Goal: Task Accomplishment & Management: Use online tool/utility

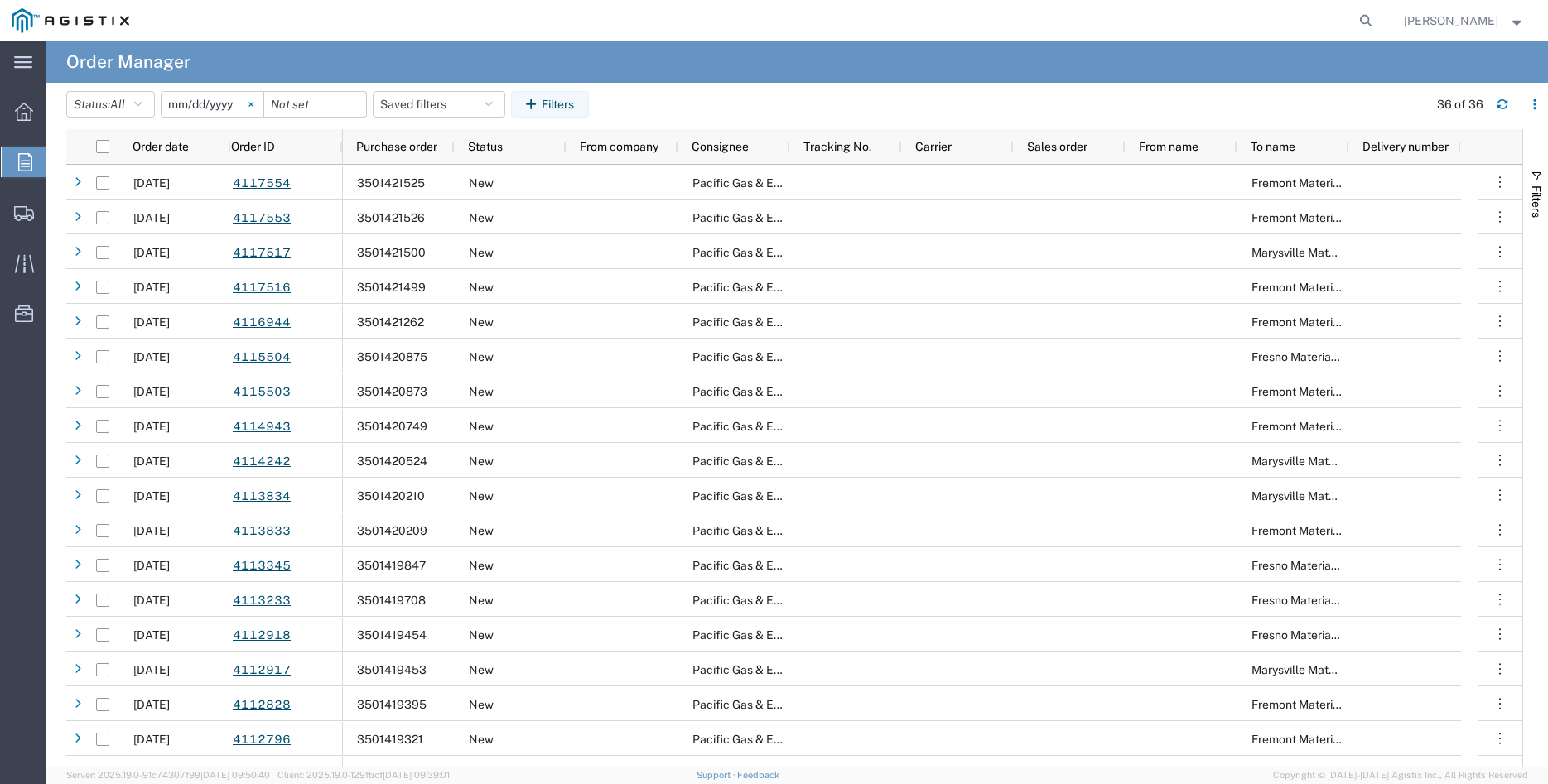
click at [264, 109] on svg-icon at bounding box center [250, 104] width 25 height 25
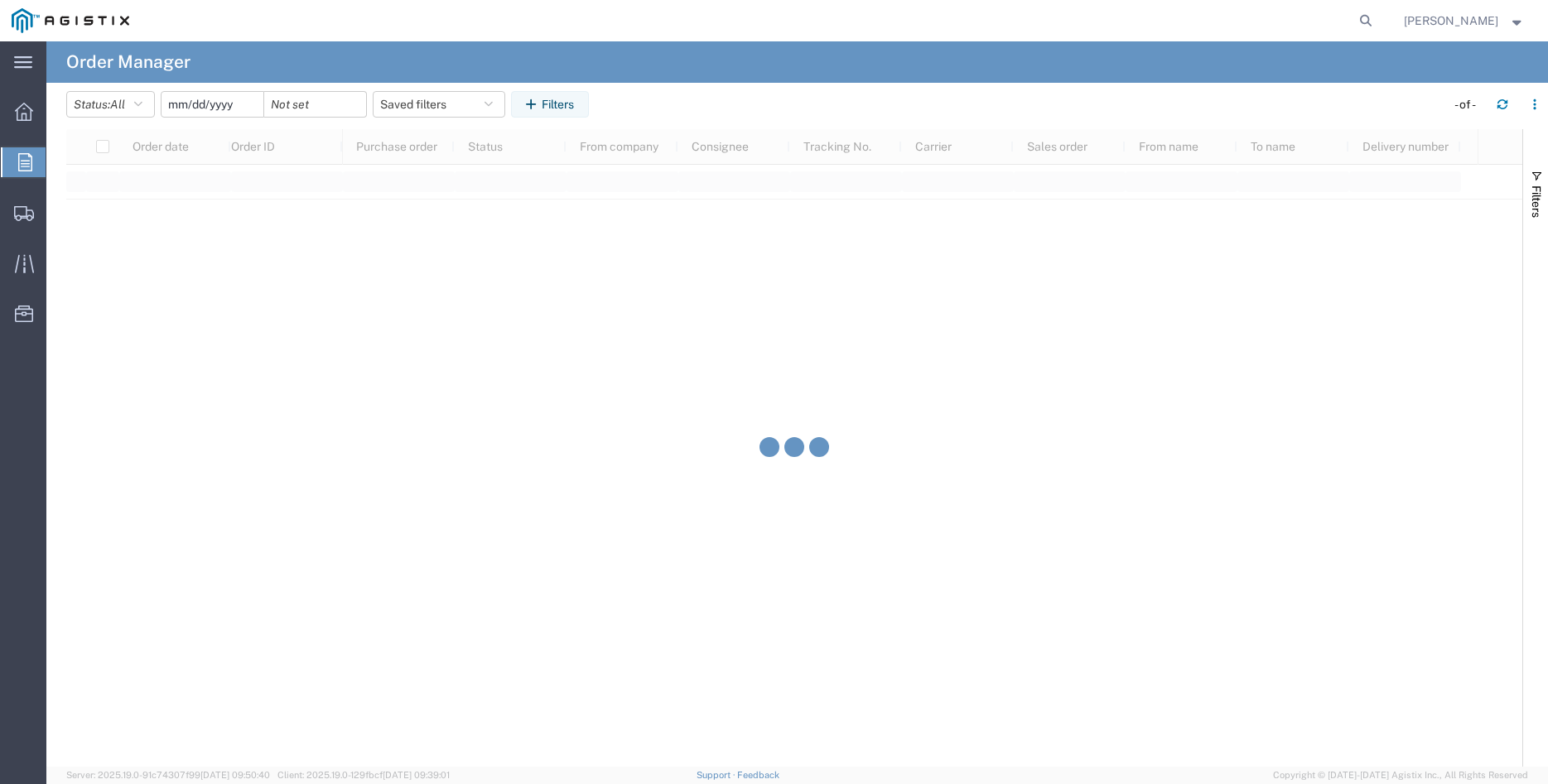
click at [217, 103] on input "date" at bounding box center [212, 104] width 102 height 25
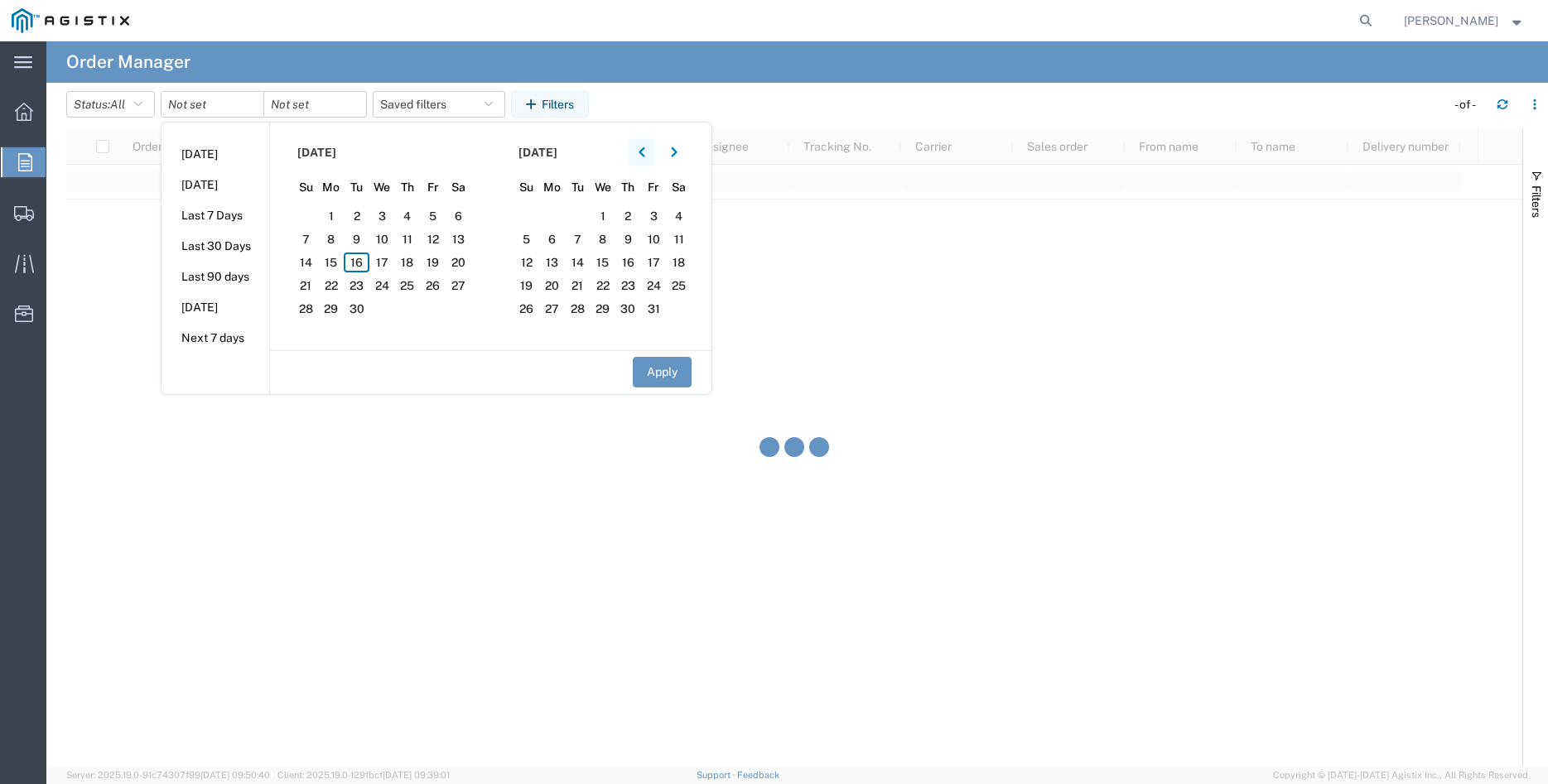
click at [652, 153] on button "button" at bounding box center [642, 152] width 26 height 26
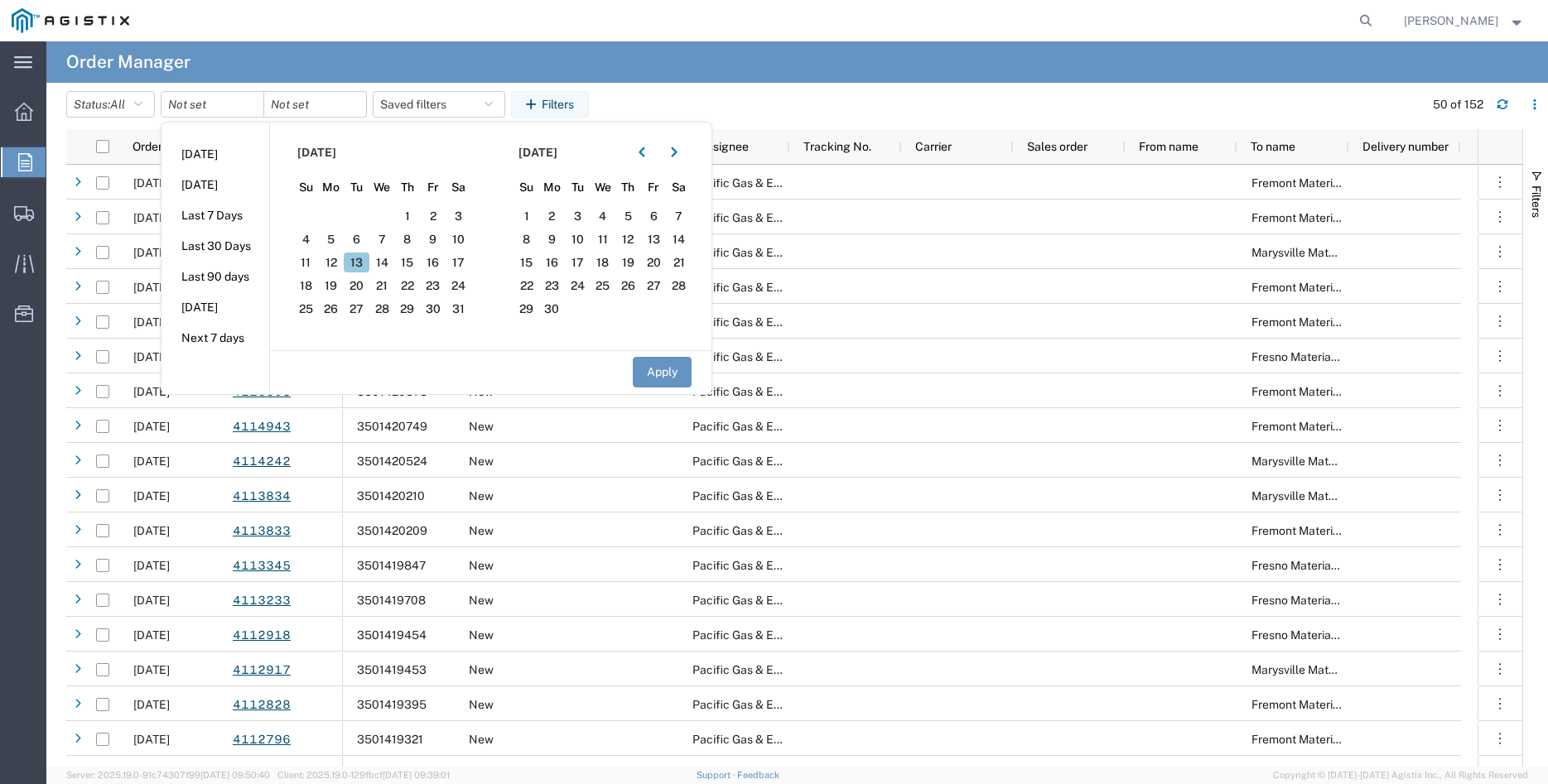
click at [362, 257] on span "13" at bounding box center [357, 262] width 26 height 20
click at [677, 369] on button "Apply" at bounding box center [663, 371] width 59 height 30
type input "2025-05-13"
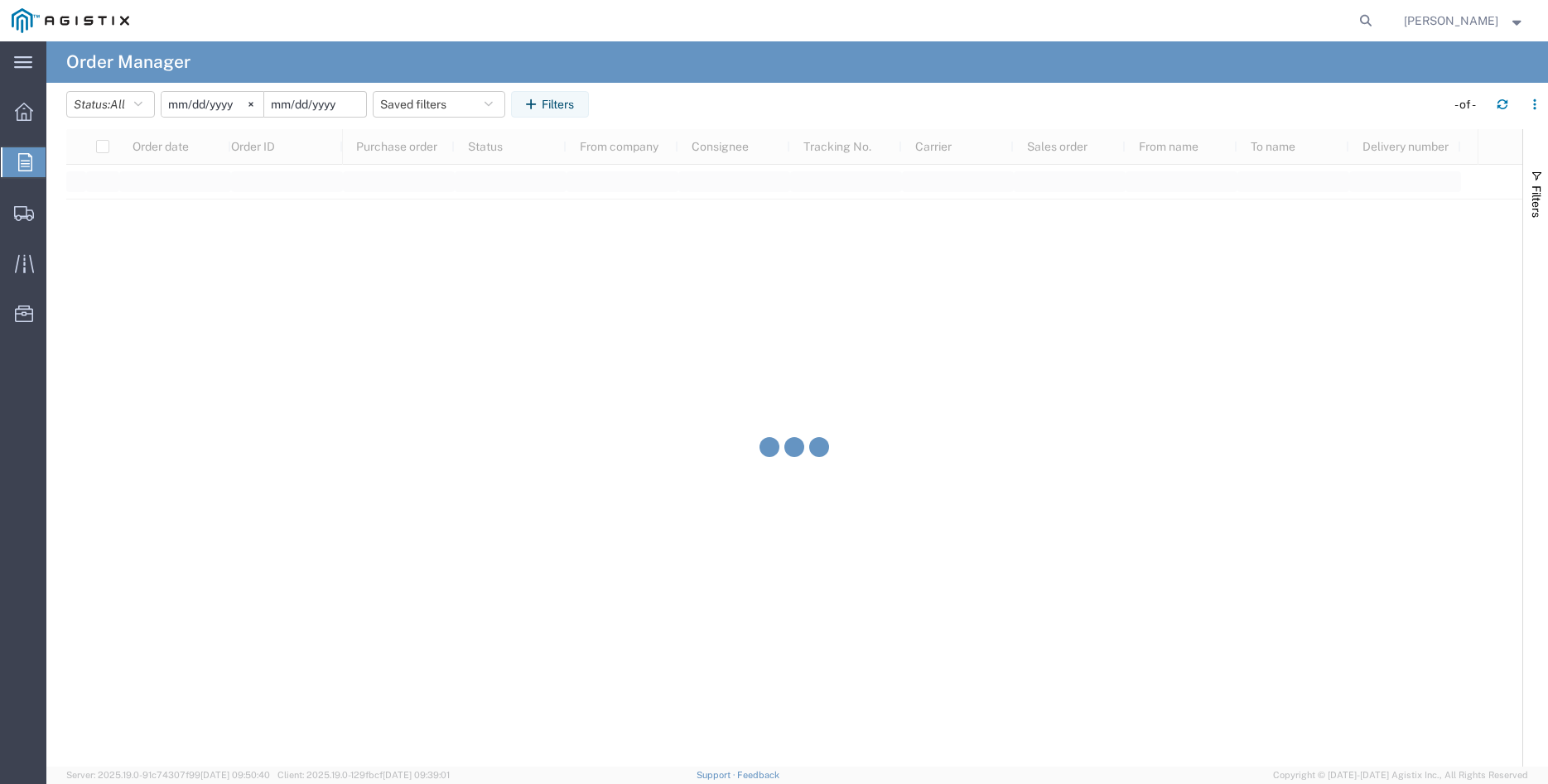
click at [337, 109] on input "date" at bounding box center [315, 104] width 102 height 25
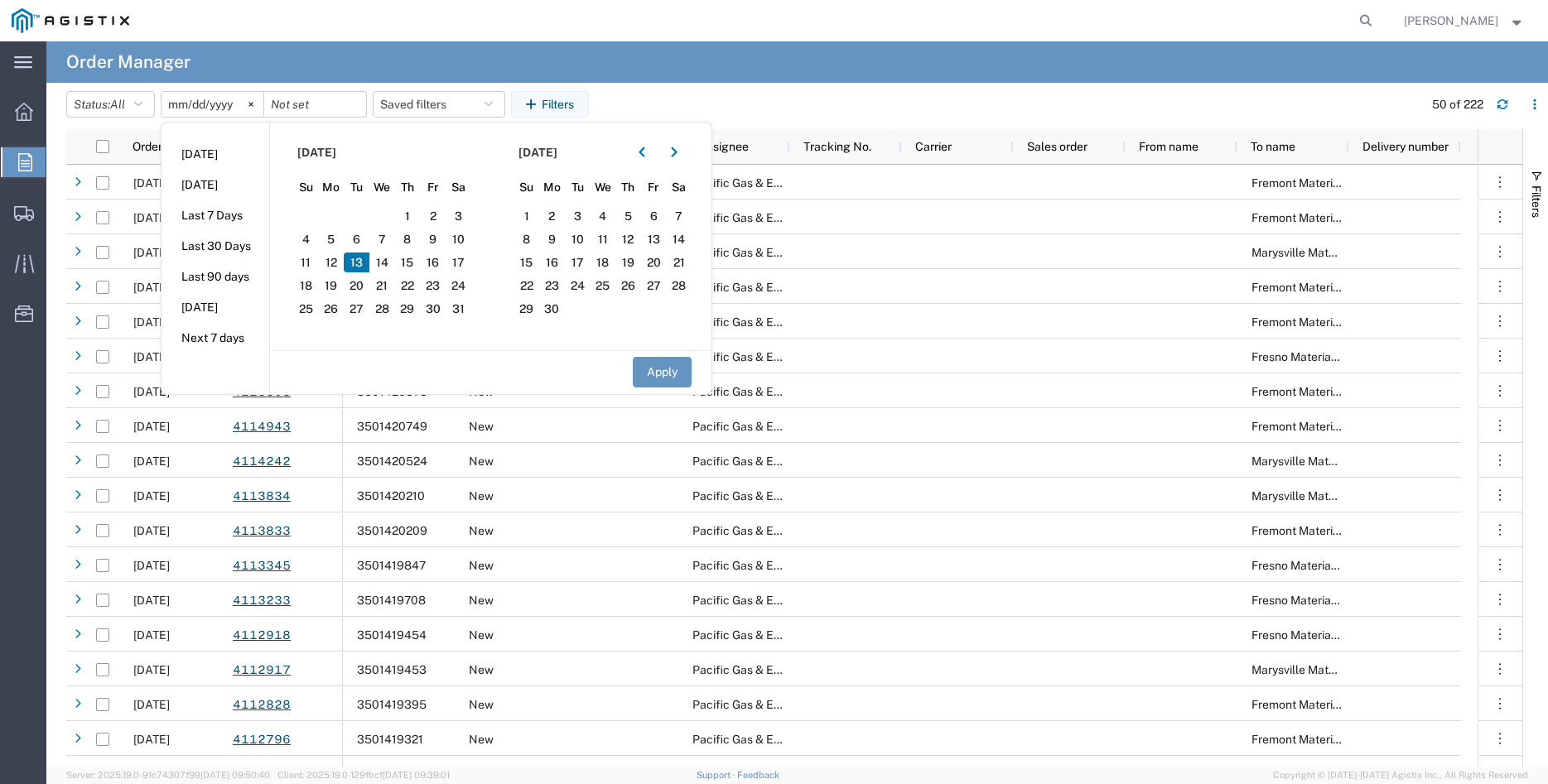
click at [364, 262] on span "13" at bounding box center [357, 262] width 26 height 20
click at [664, 371] on button "Apply" at bounding box center [663, 371] width 59 height 30
type input "2025-05-13"
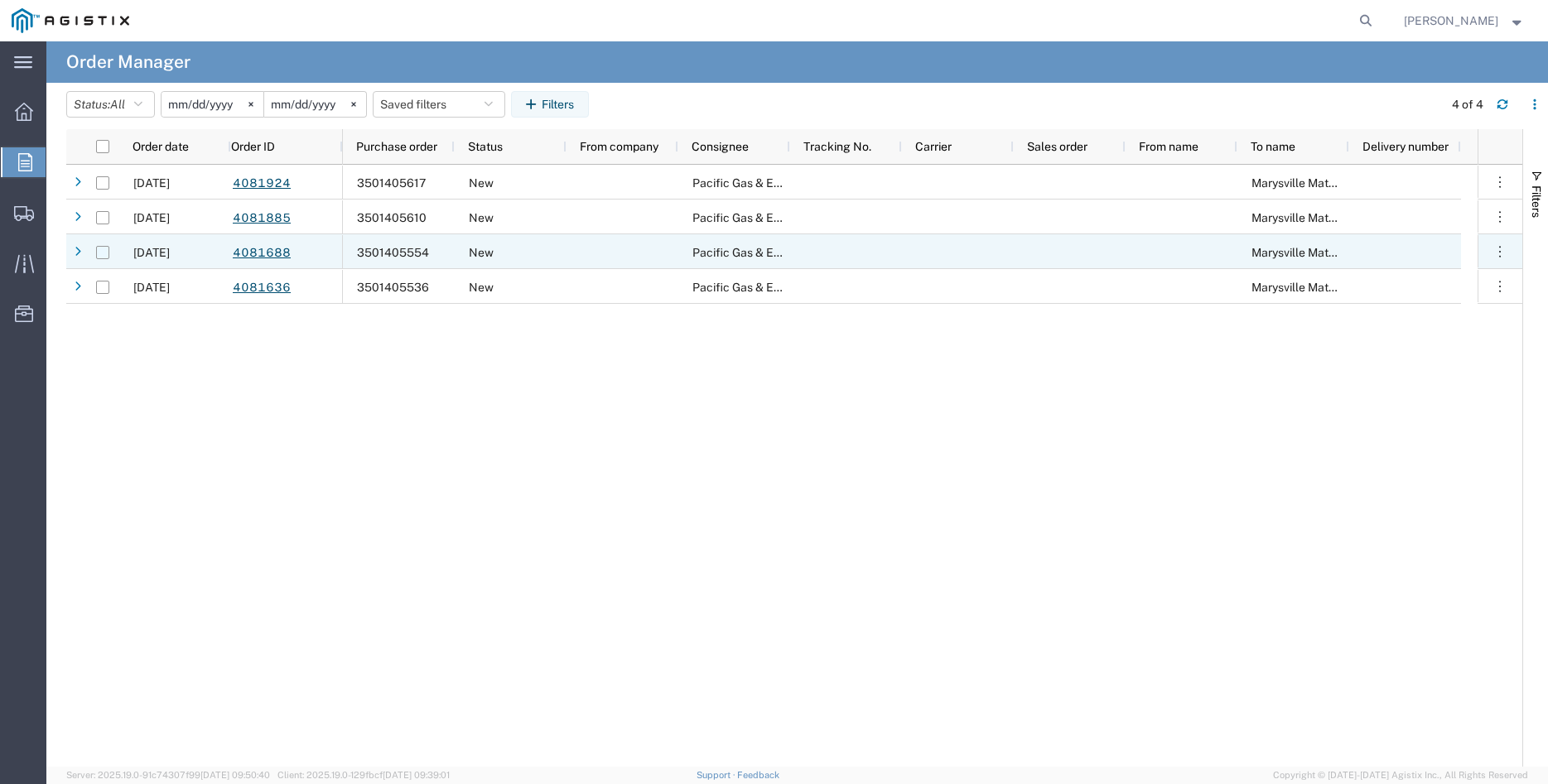
click at [101, 254] on input "Press Space to toggle row selection (unchecked)" at bounding box center [102, 252] width 13 height 13
checkbox input "true"
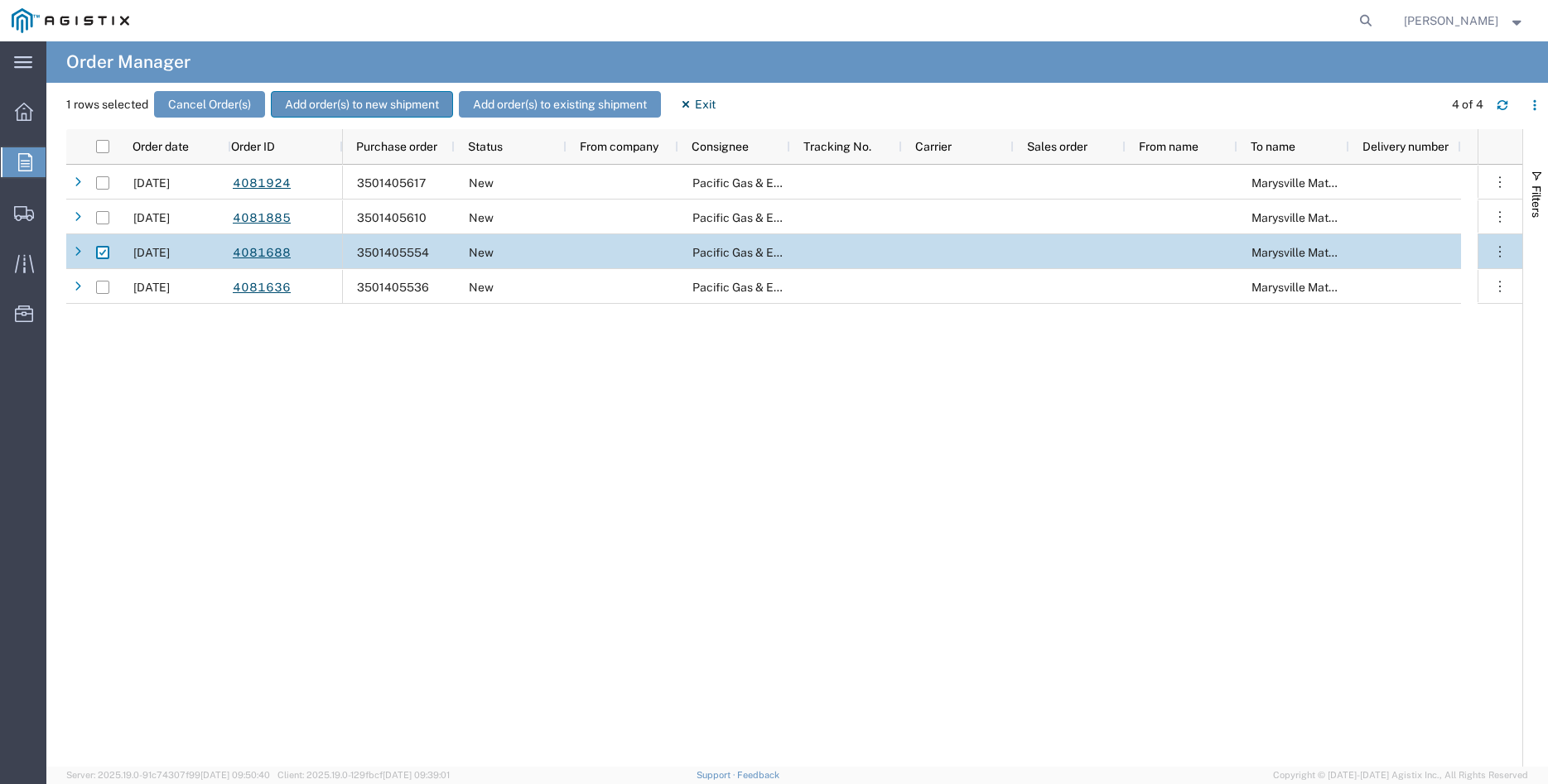
click at [362, 104] on button "Add order(s) to new shipment" at bounding box center [362, 104] width 183 height 26
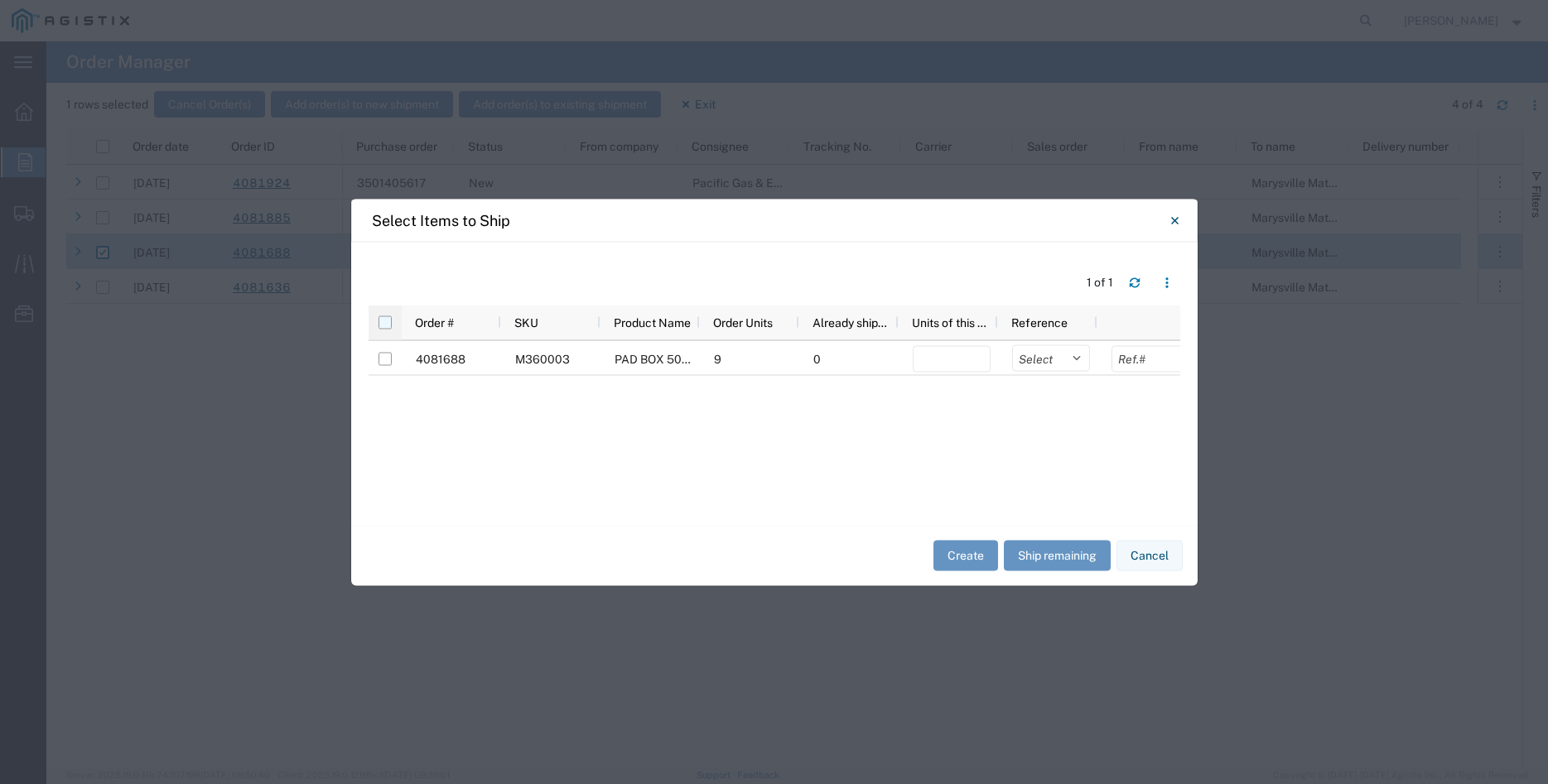
click at [388, 325] on input "checkbox" at bounding box center [384, 322] width 13 height 13
checkbox input "true"
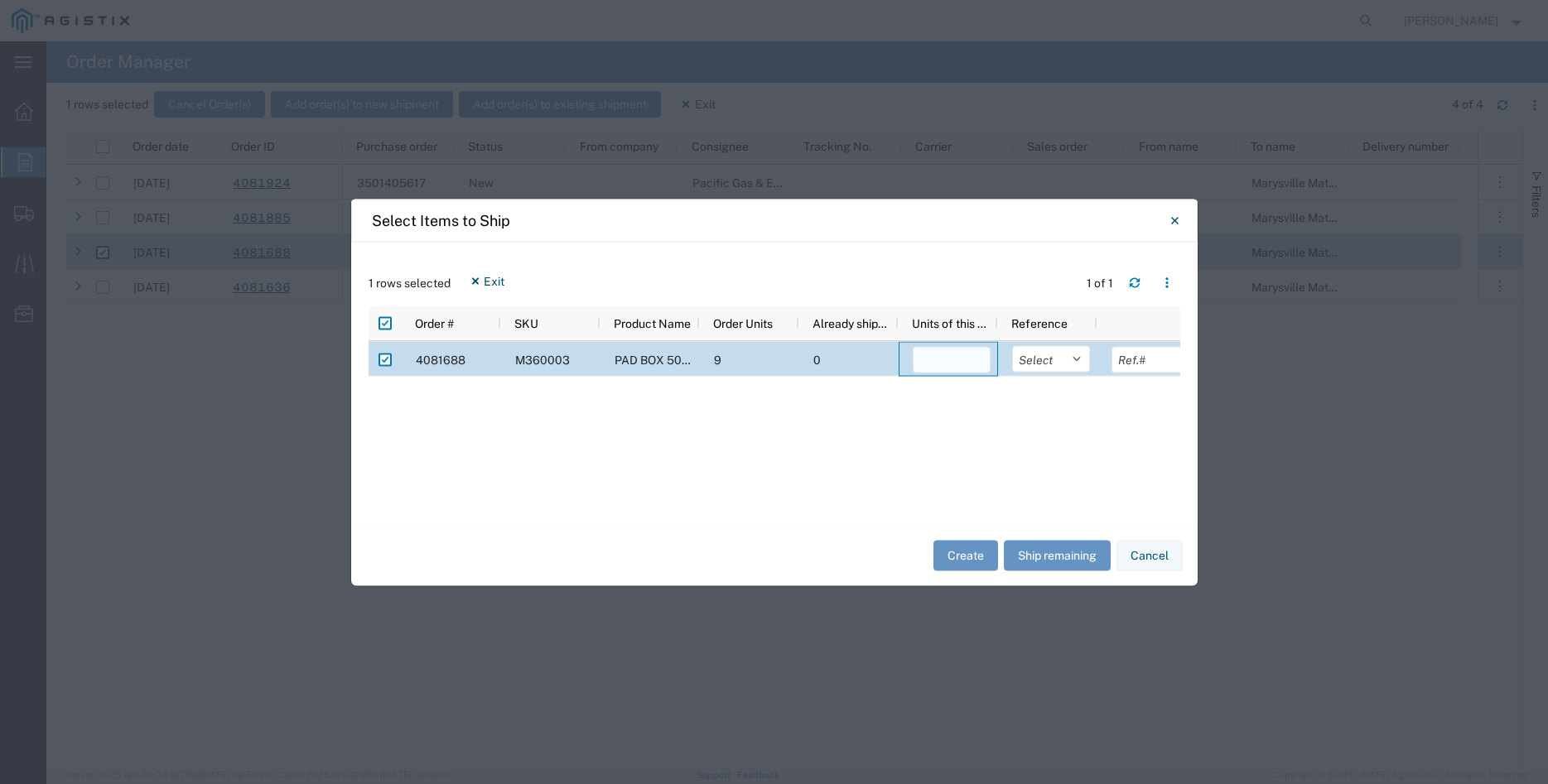
click at [933, 362] on input "number" at bounding box center [951, 359] width 78 height 26
click at [1173, 561] on button "Cancel" at bounding box center [1150, 555] width 66 height 30
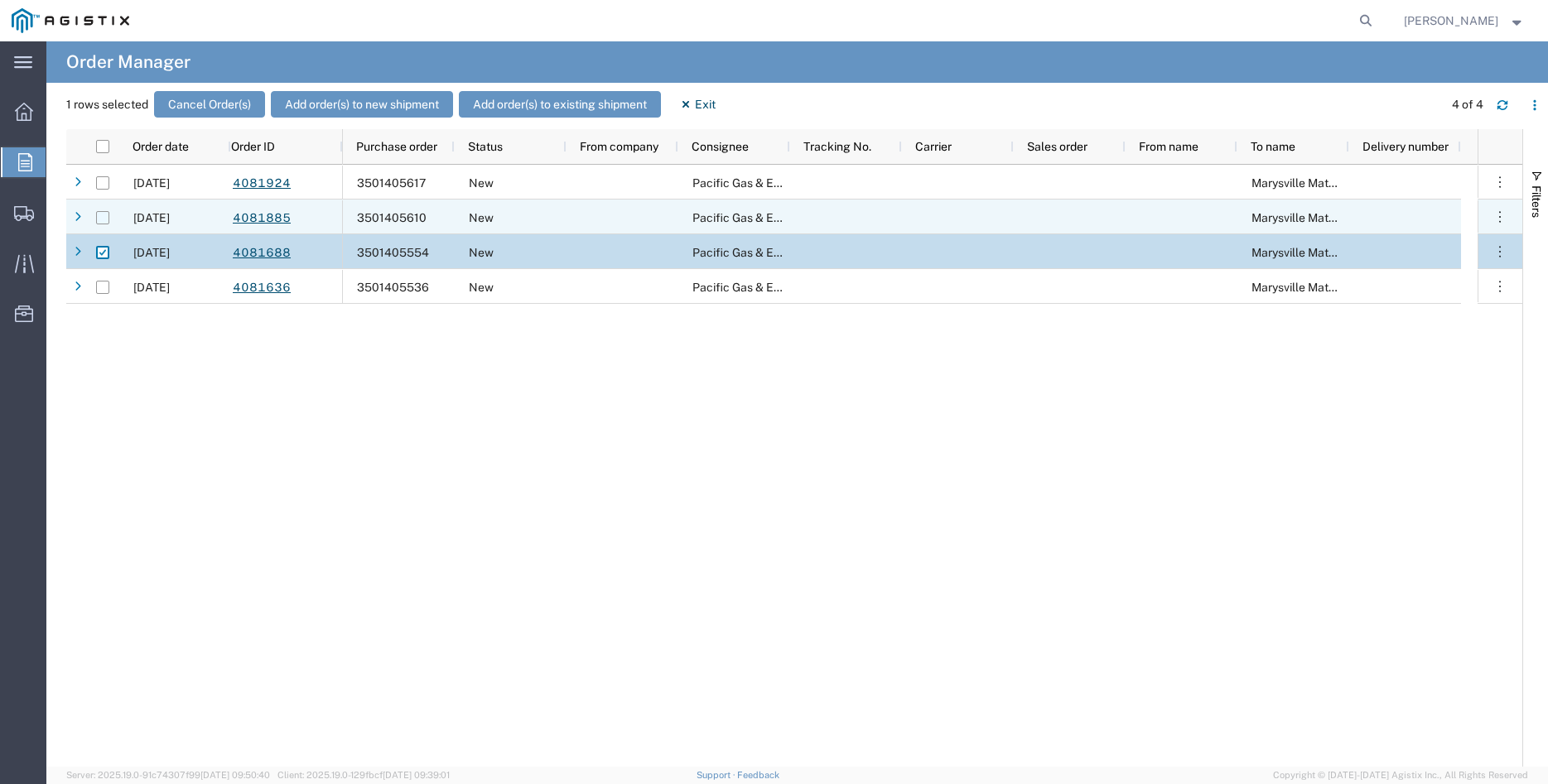
click at [100, 222] on input "Press Space to toggle row selection (unchecked)" at bounding box center [102, 217] width 13 height 13
checkbox input "true"
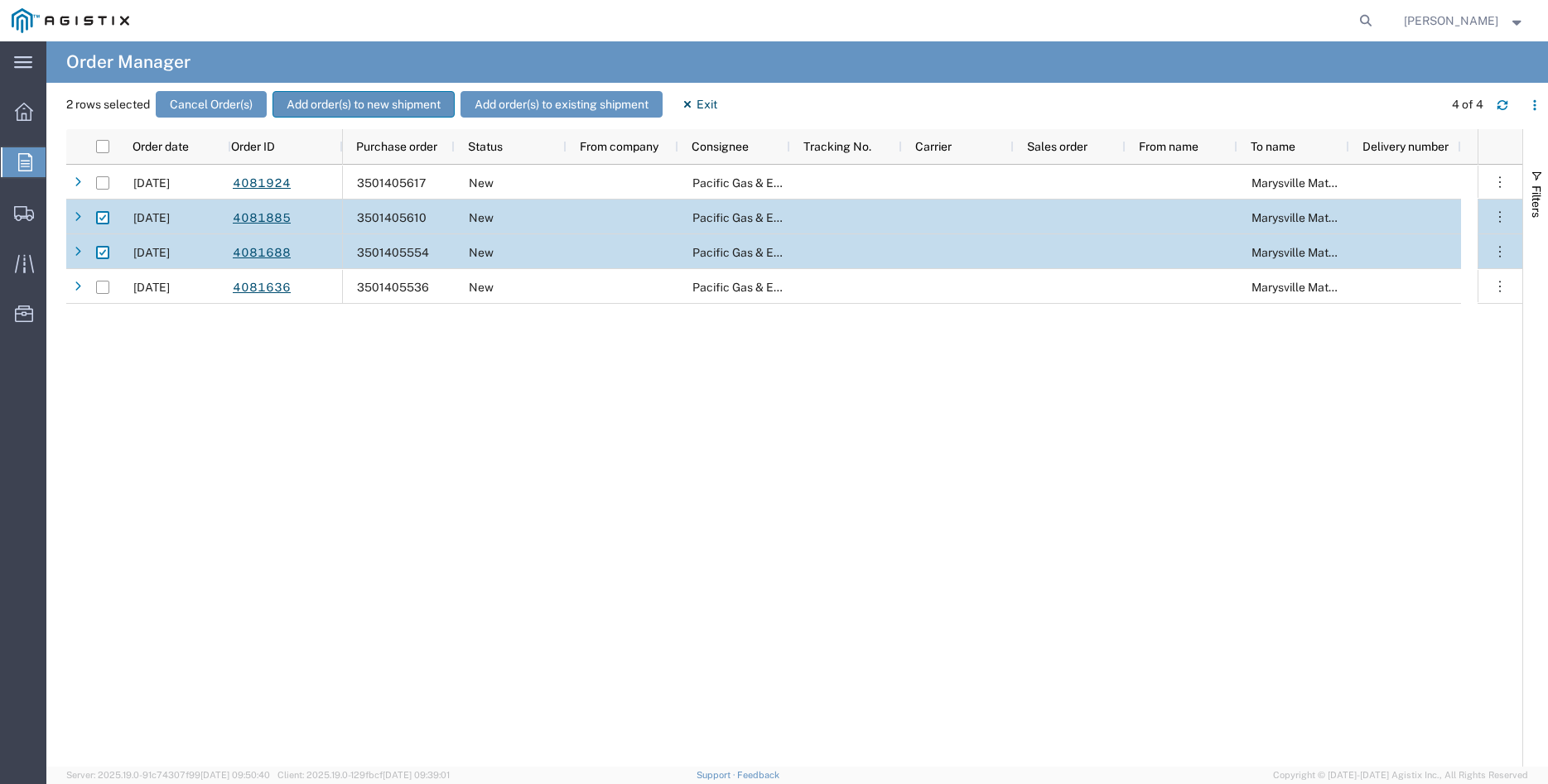
click at [341, 102] on button "Add order(s) to new shipment" at bounding box center [364, 104] width 183 height 26
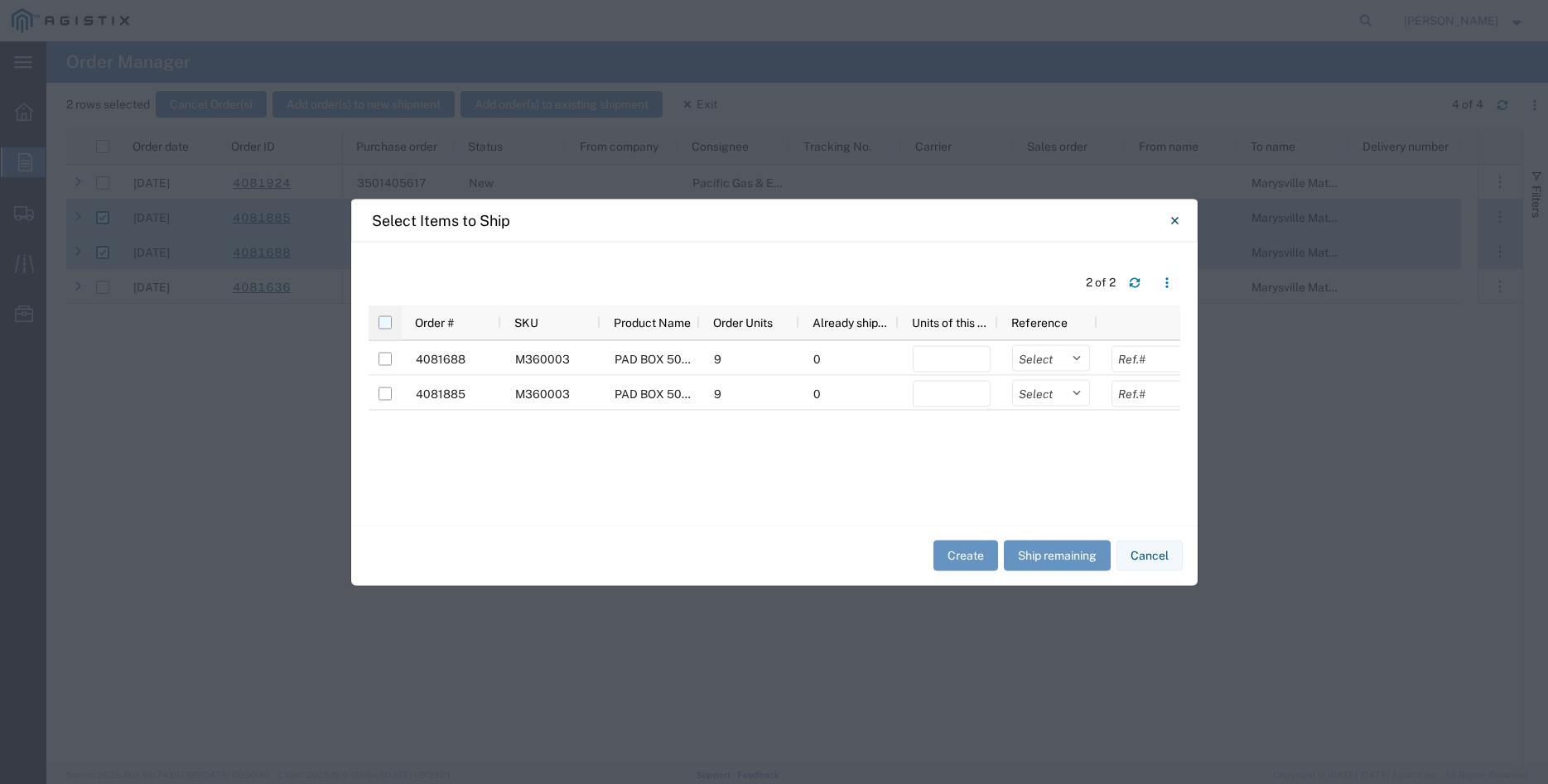
click at [384, 322] on input "checkbox" at bounding box center [384, 322] width 13 height 13
checkbox input "true"
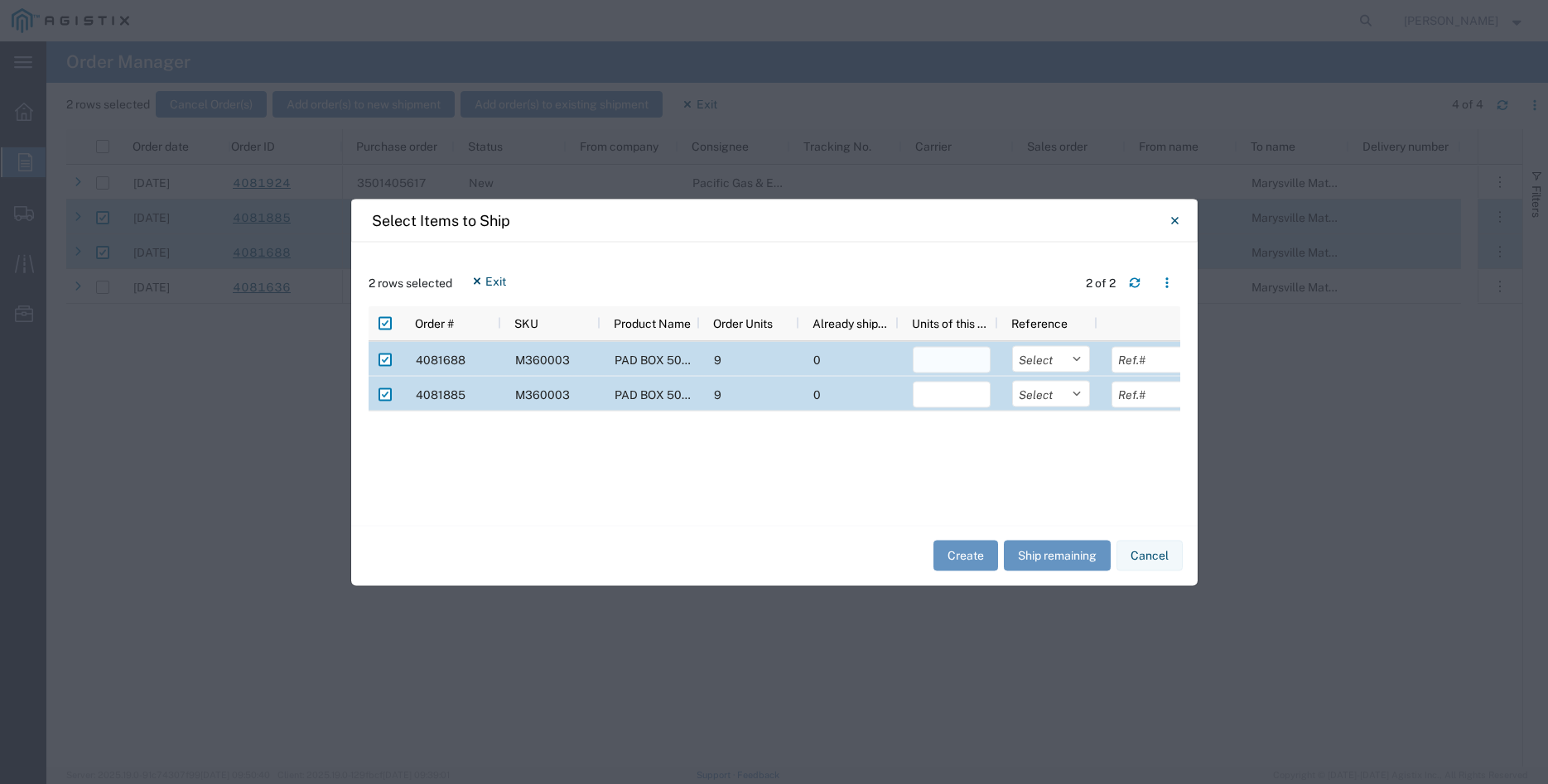
click at [929, 358] on input "number" at bounding box center [951, 359] width 78 height 26
type input "9"
click at [964, 395] on input "number" at bounding box center [951, 394] width 78 height 26
type input "9"
click at [1012, 345] on select "Select Purchase Order Delivery Number" at bounding box center [1051, 358] width 78 height 26
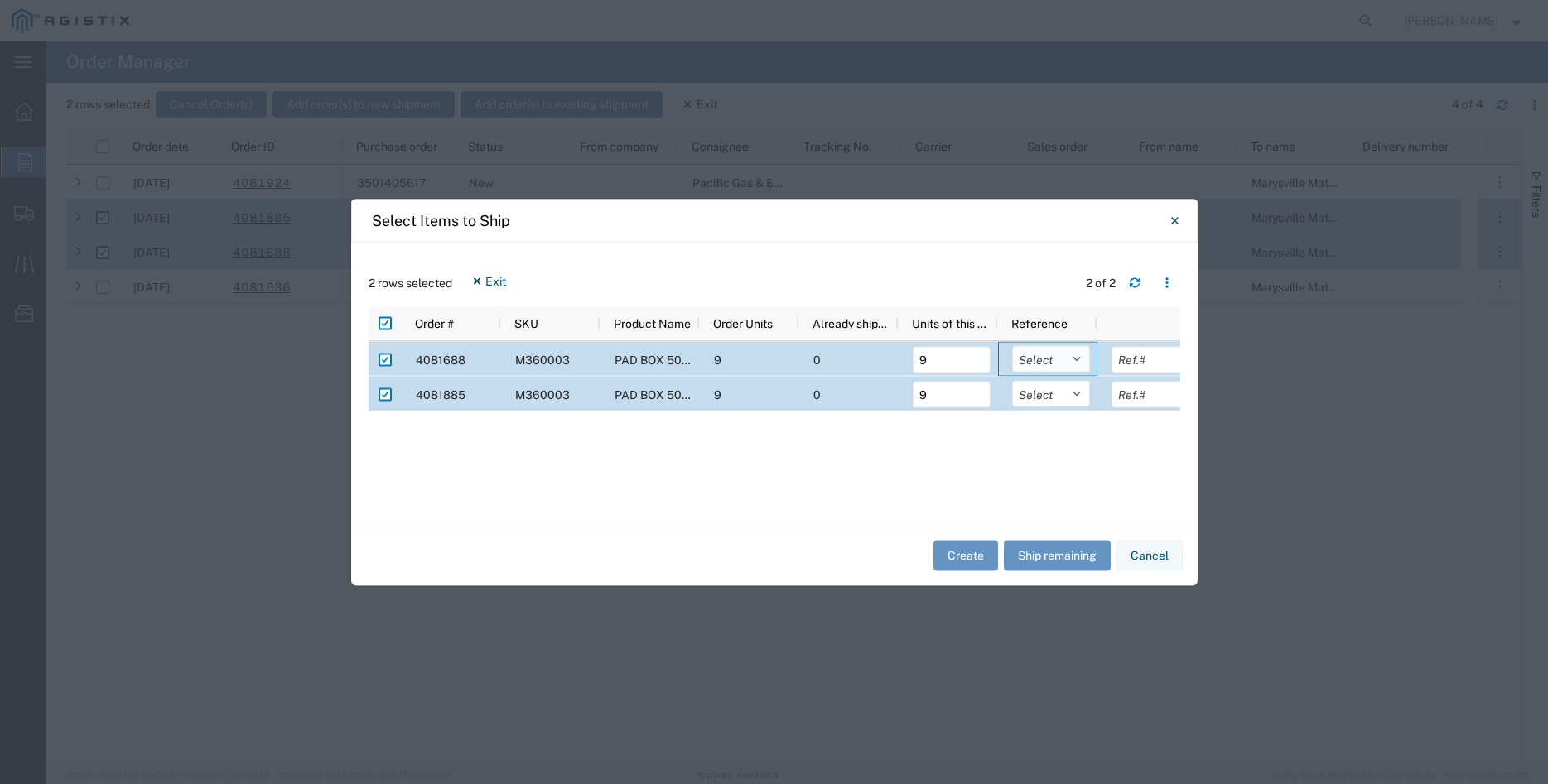
select select "PURCHORD"
click option "Purchase Order" at bounding box center [0, 0] width 0 height 0
click at [1012, 380] on select "Select Purchase Order Delivery Number" at bounding box center [1051, 393] width 78 height 26
select select "PURCHORD"
click option "Purchase Order" at bounding box center [0, 0] width 0 height 0
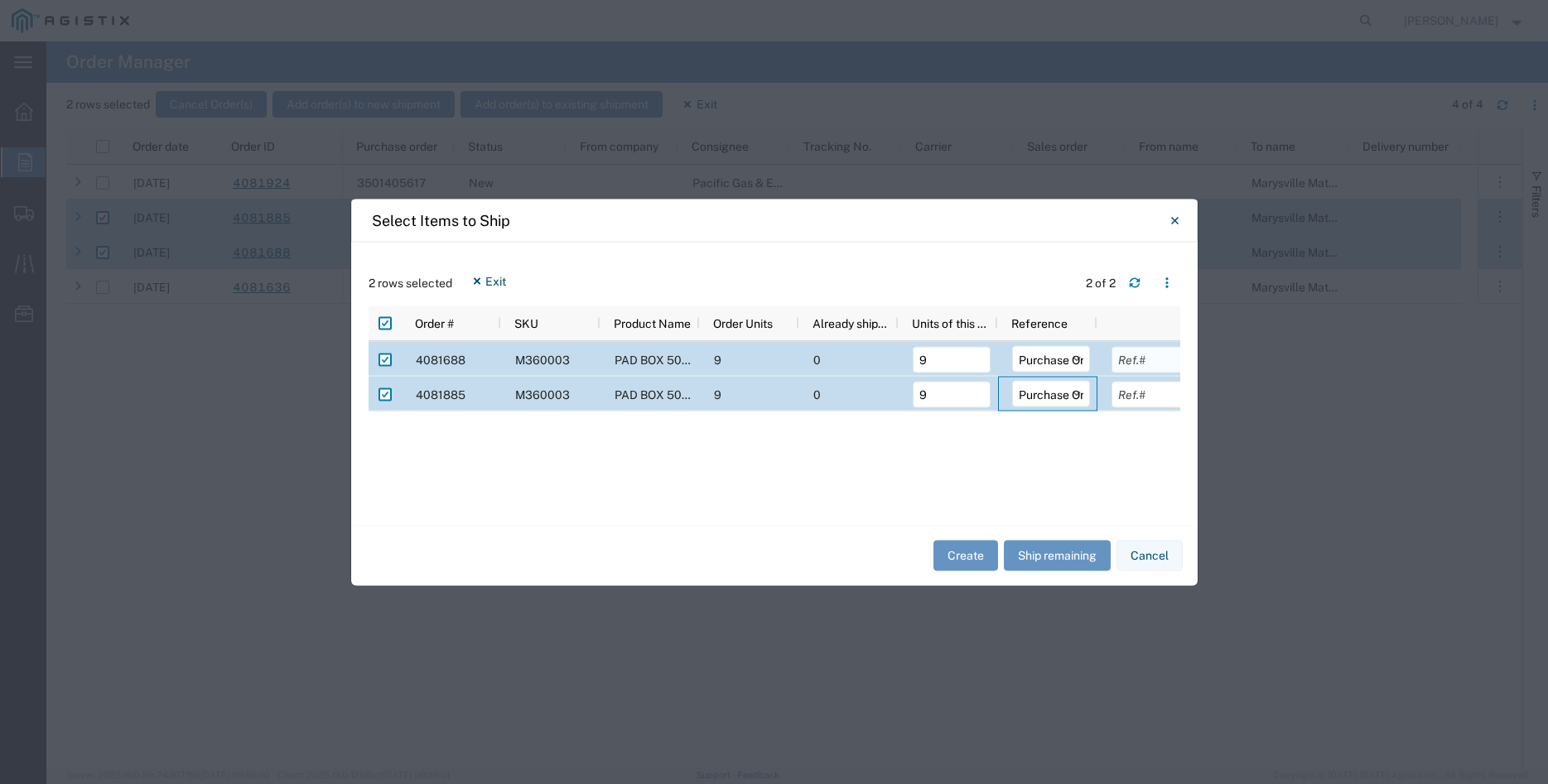
click at [1130, 366] on input "text" at bounding box center [1151, 359] width 78 height 26
type input "6465.24"
click at [1142, 392] on input "text" at bounding box center [1151, 394] width 78 height 26
type input "6465.24"
click at [1126, 456] on div "4081688 M360003 PAD BOX 50" X 52" X 18" 3-WIRE XFMR 9 0 9 Select Purchase Order…" at bounding box center [774, 423] width 811 height 166
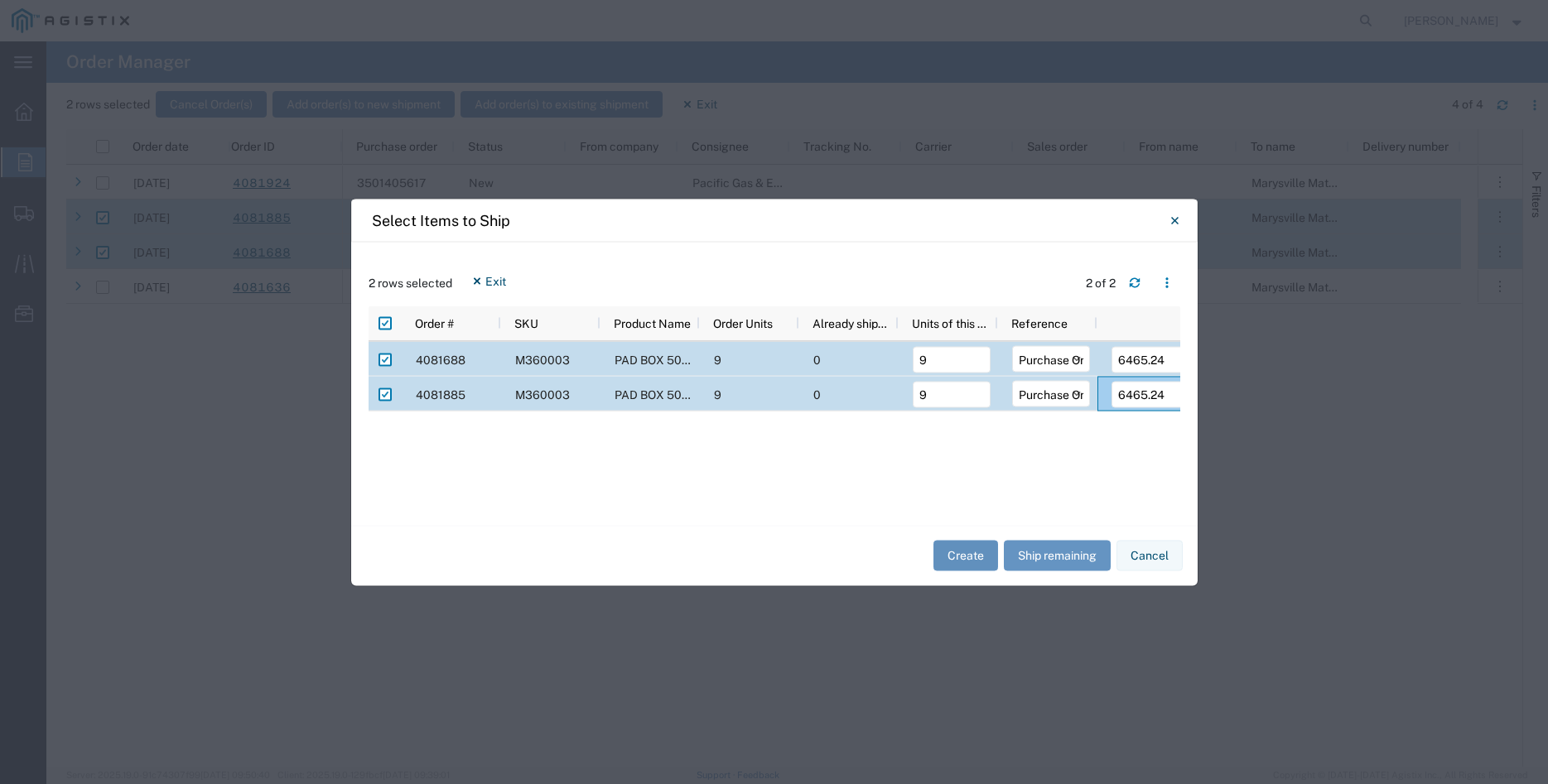
click at [959, 554] on button "Create" at bounding box center [965, 555] width 64 height 30
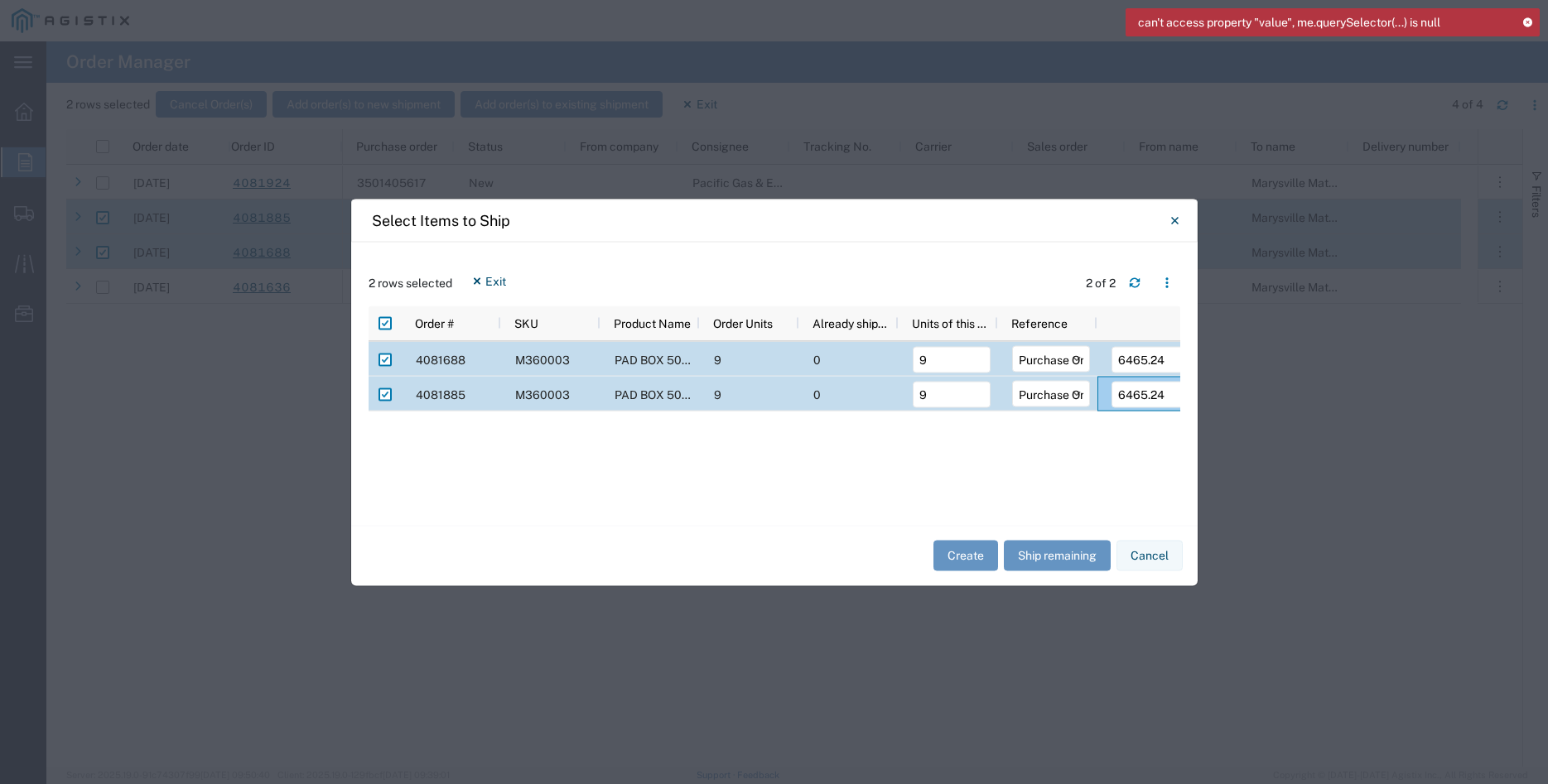
click at [1526, 20] on icon at bounding box center [1526, 22] width 11 height 9
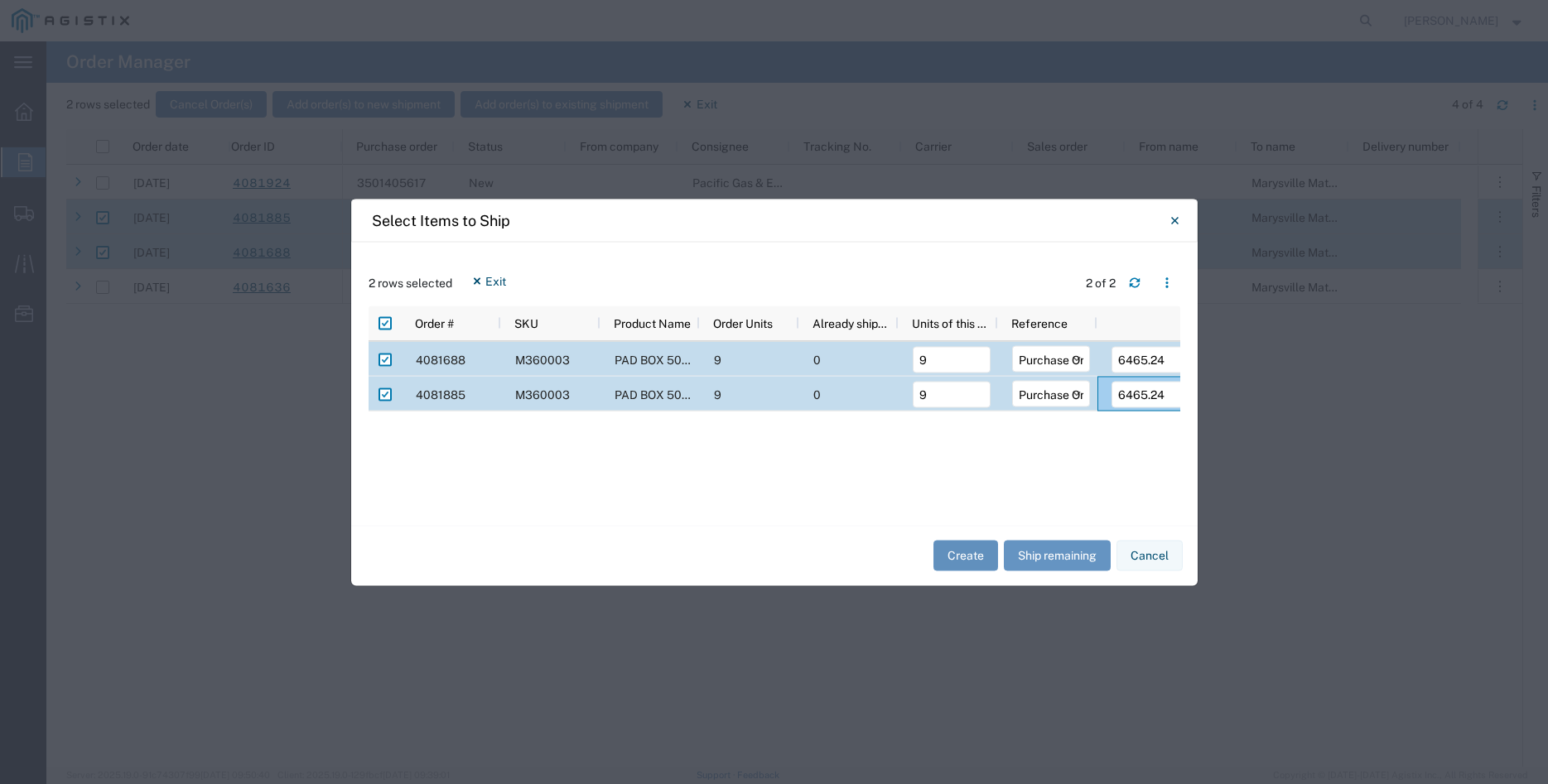
click at [960, 548] on button "Create" at bounding box center [965, 555] width 64 height 30
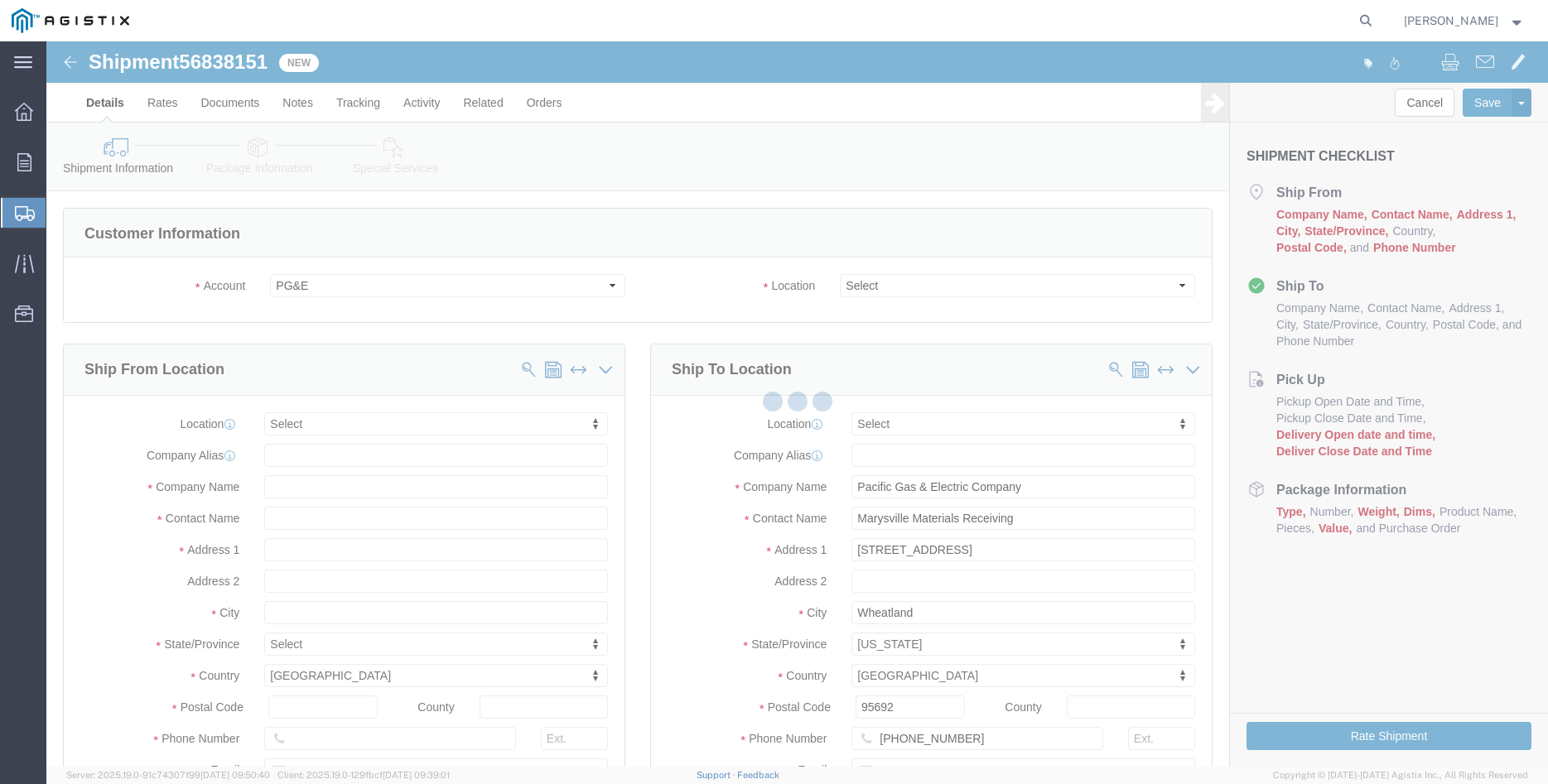
select select
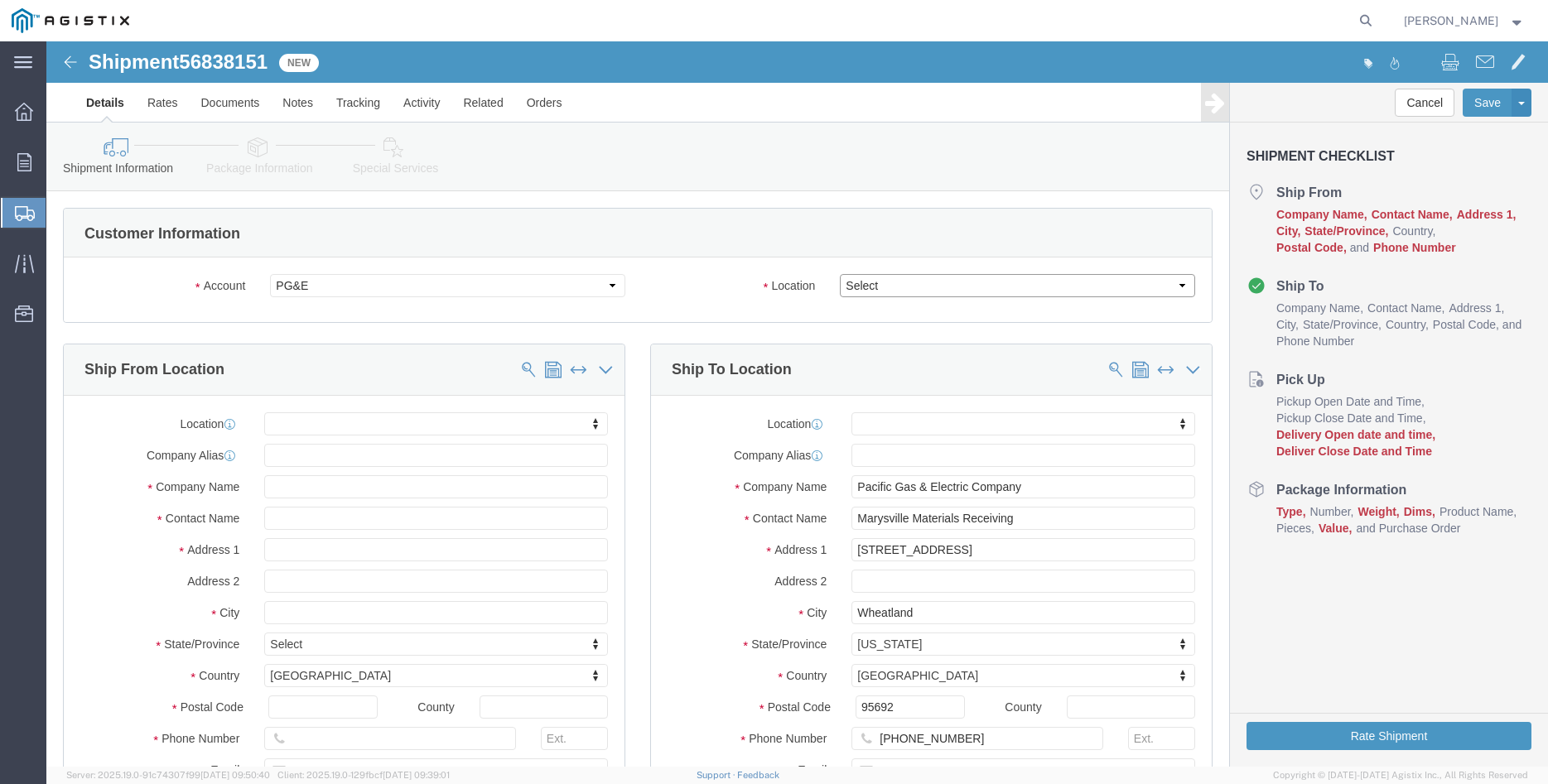
click select "Select All Others Fremont DC Fresno DC Wheatland DC"
select select "19996"
click option "Wheatland DC"
click div "Location Select All Others Fremont DC Fresno DC Wheatland DC"
click body "Shipment 56838151 New Details Rates Documents Notes Tracking Activity Related O…"
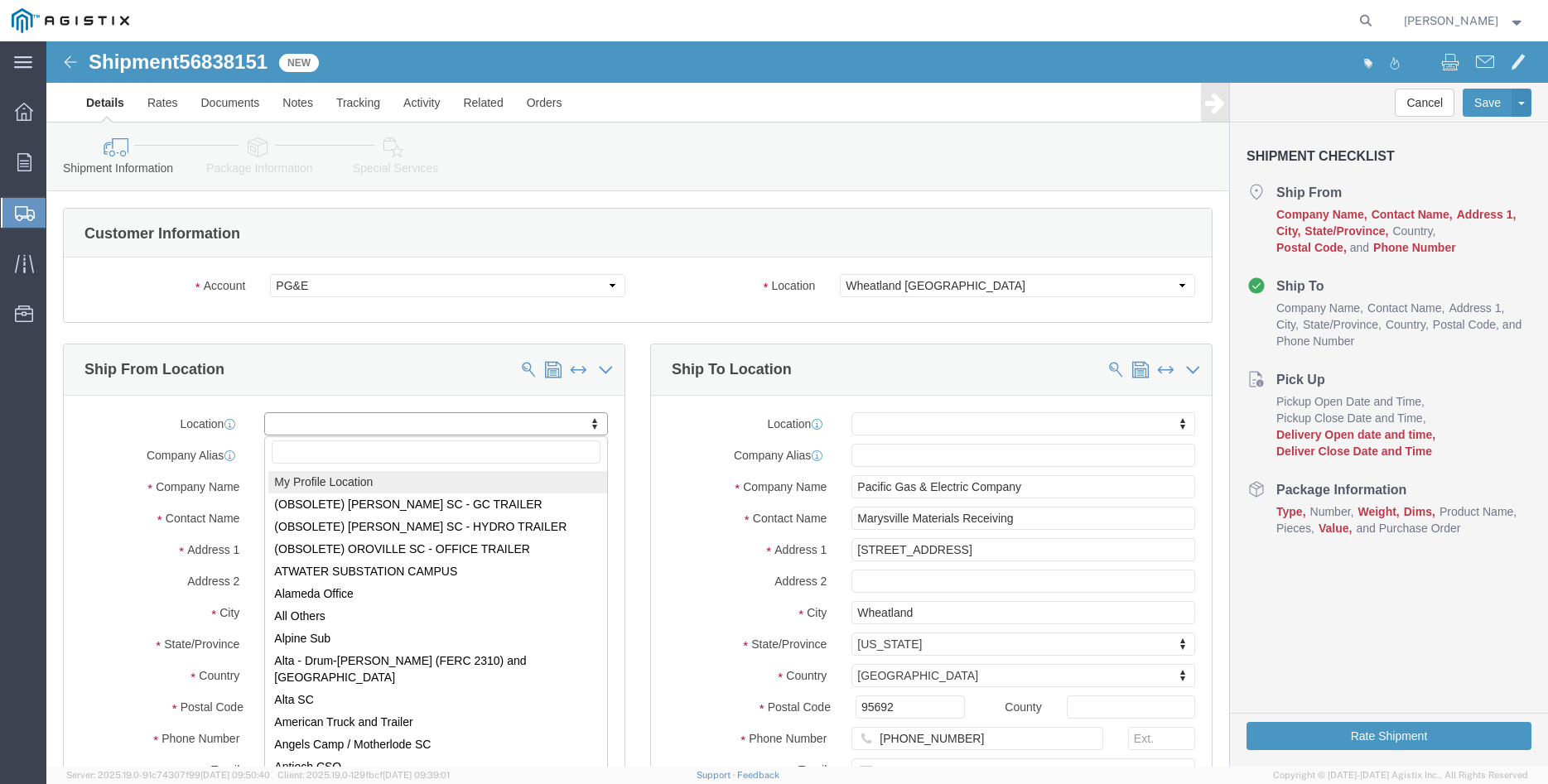
select select "MYPROFILE"
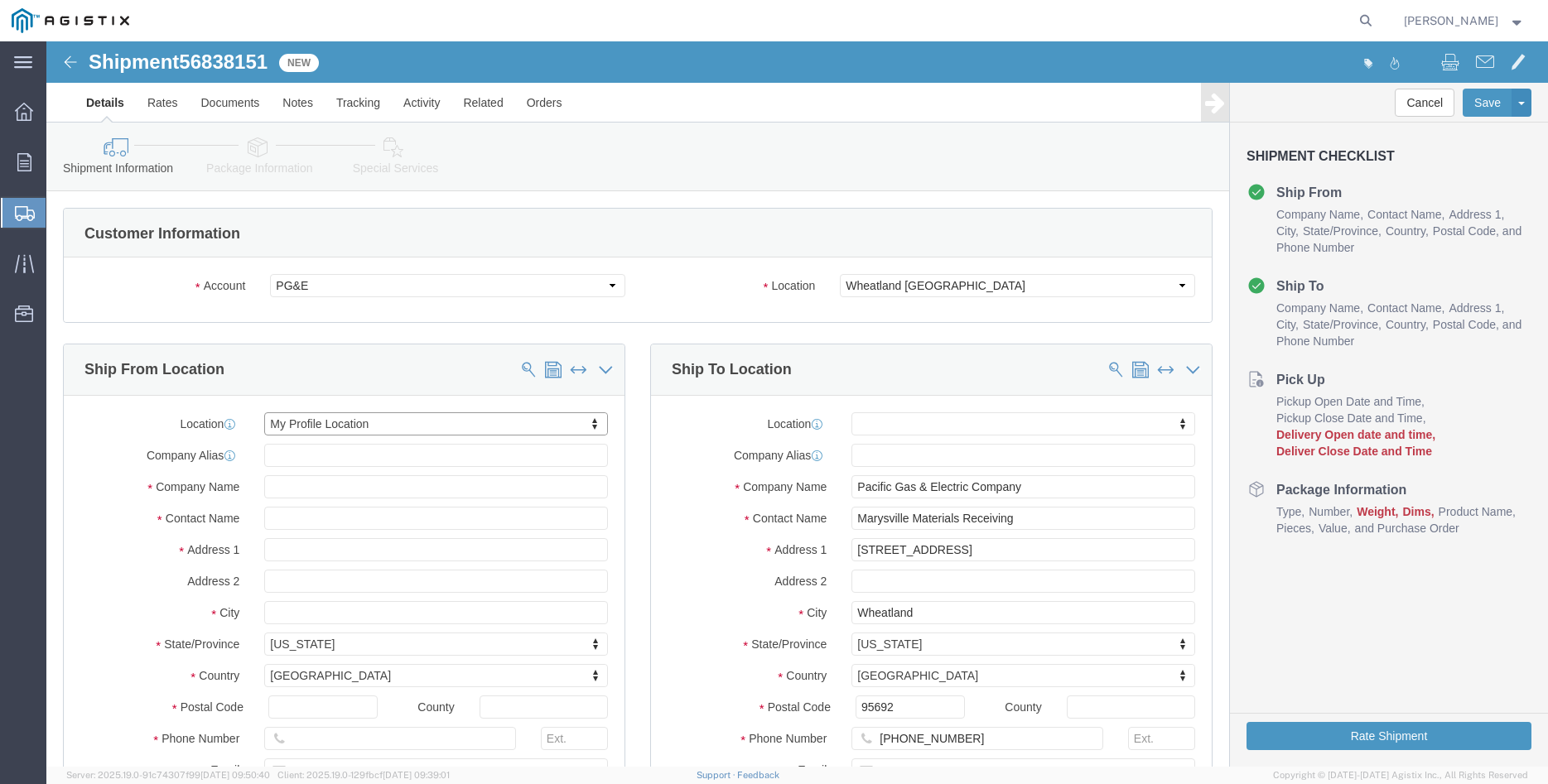
type input "305 GANDY DANCER DR"
select select "CA"
type input "95377"
type input "209-832-7003"
type input "betty@madrugaironworks.com"
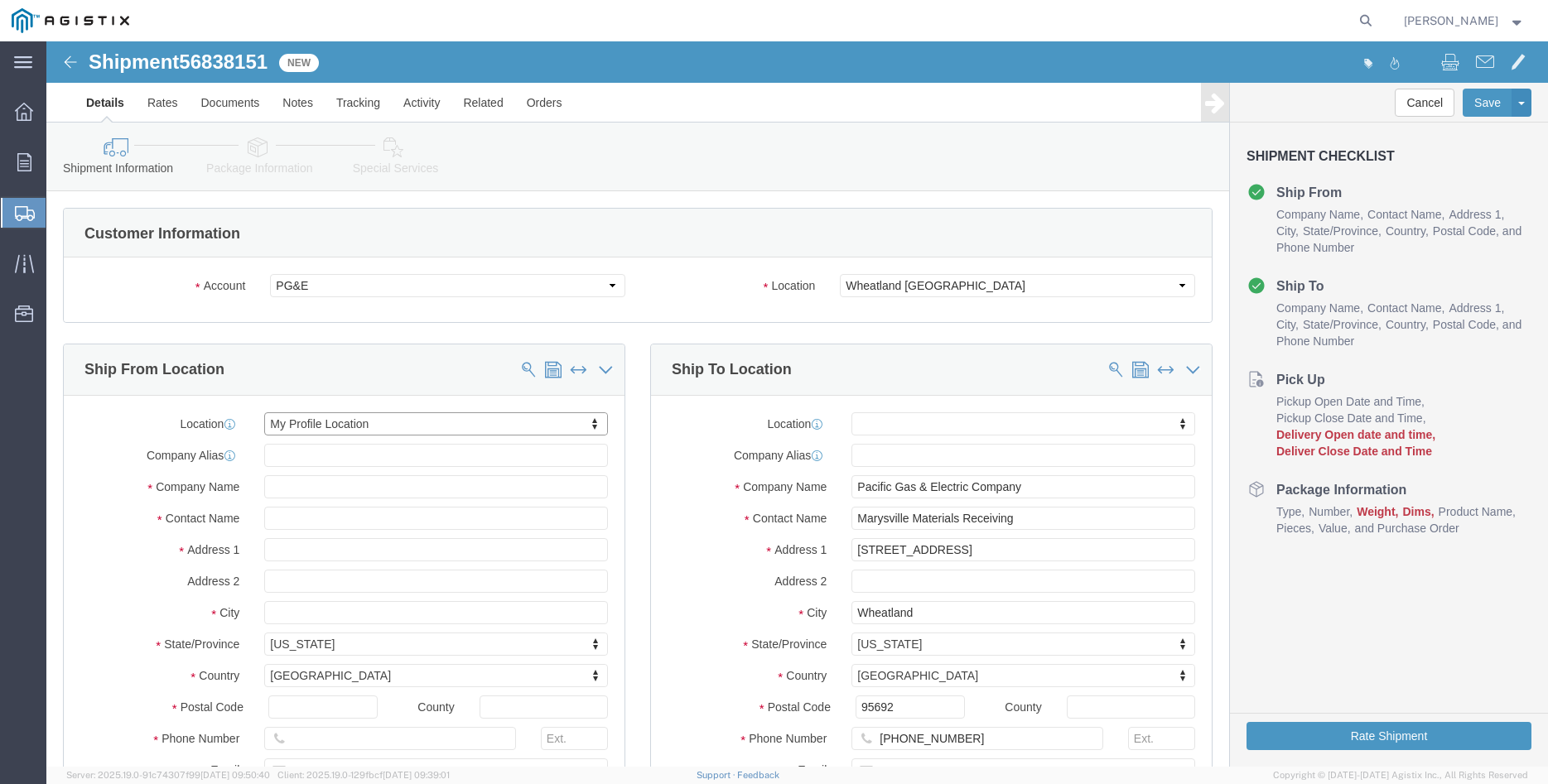
checkbox input "true"
type input "Madruga Iron Works Inc"
type input "[PERSON_NAME]"
type input "TRACY"
click div "Ship From Location Location My Profile Location My Profile Location (OBSOLETE) …"
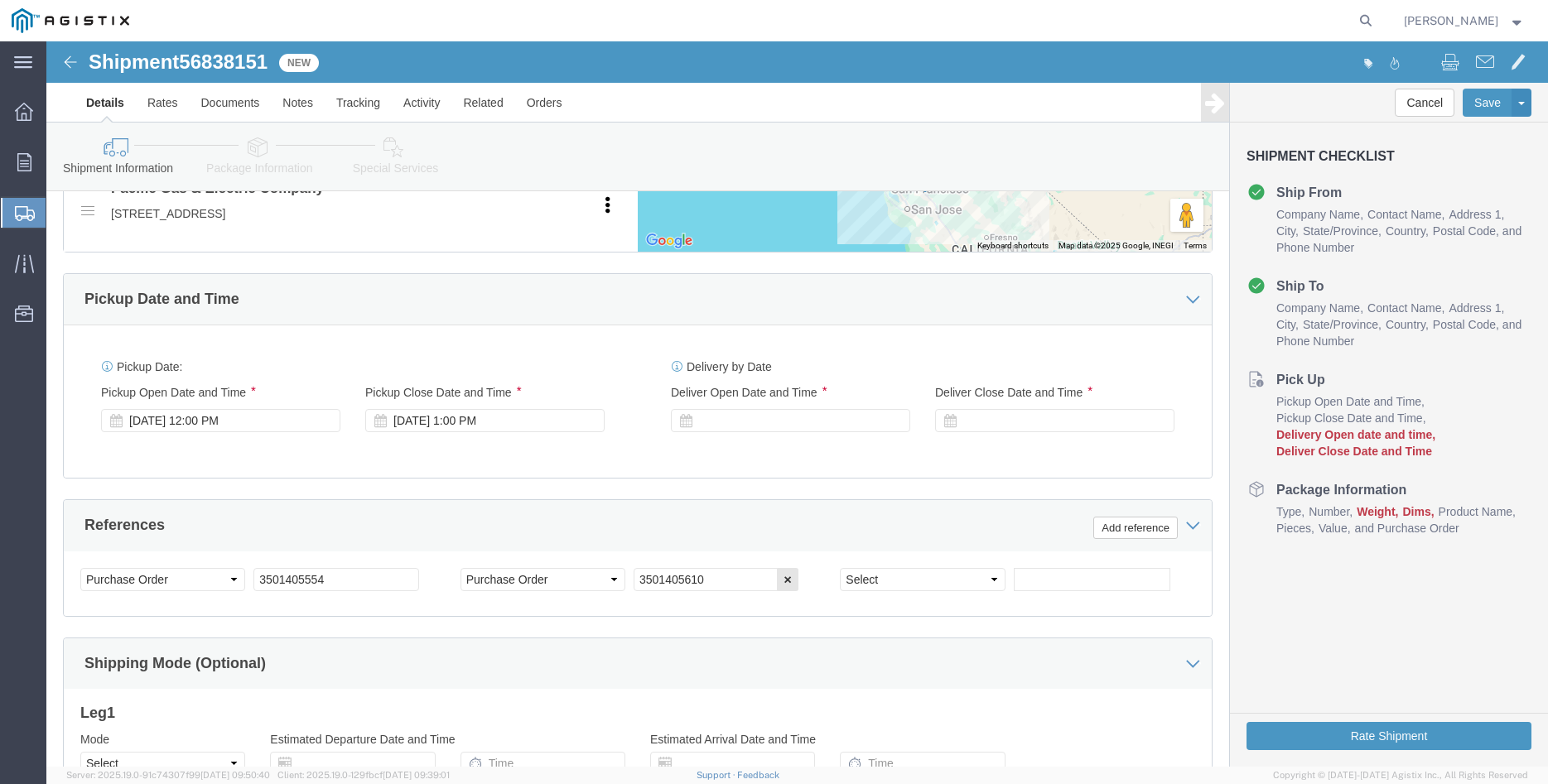
scroll to position [928, 0]
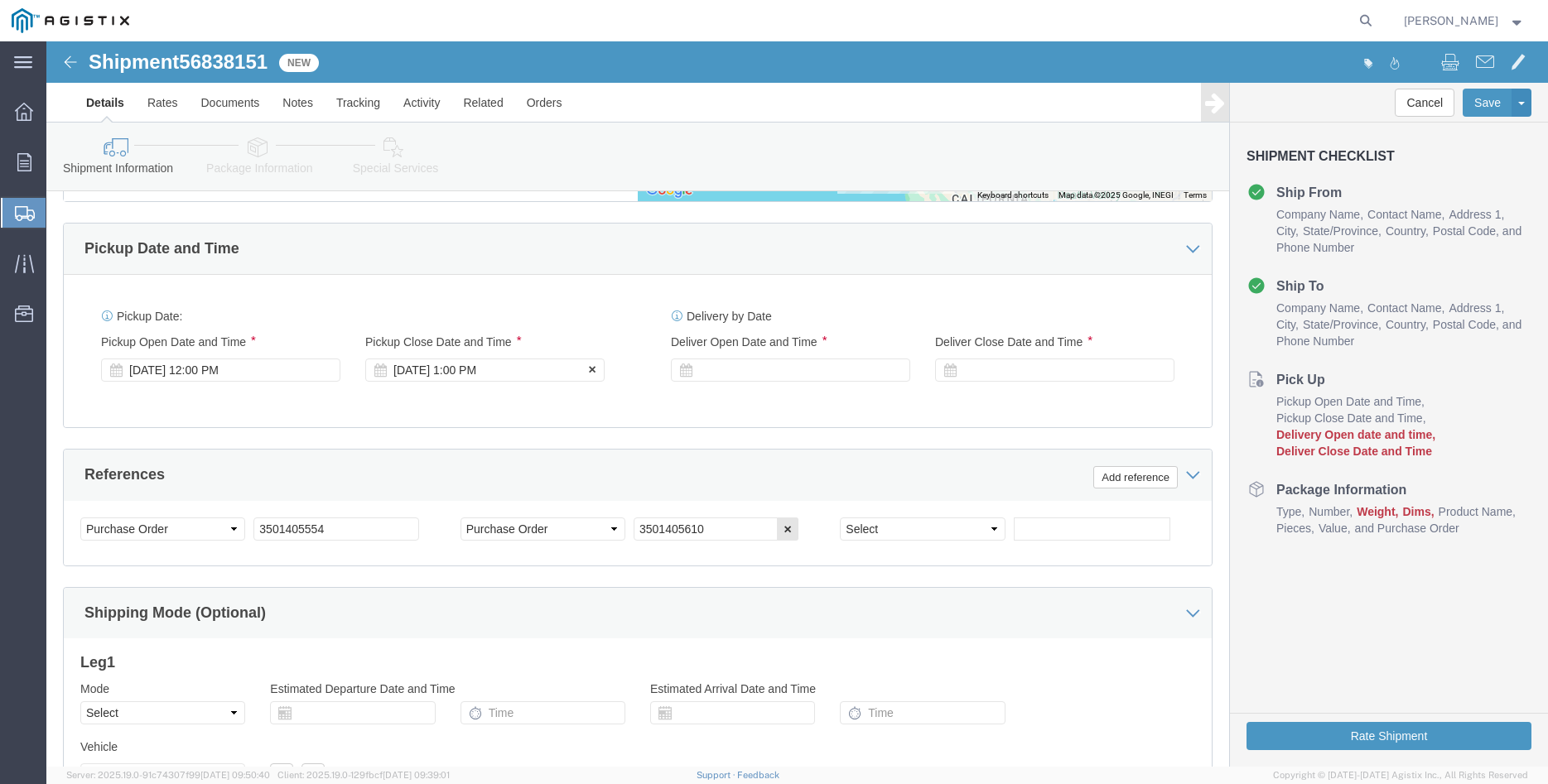
click div "Sep 16 2025 1:00 PM"
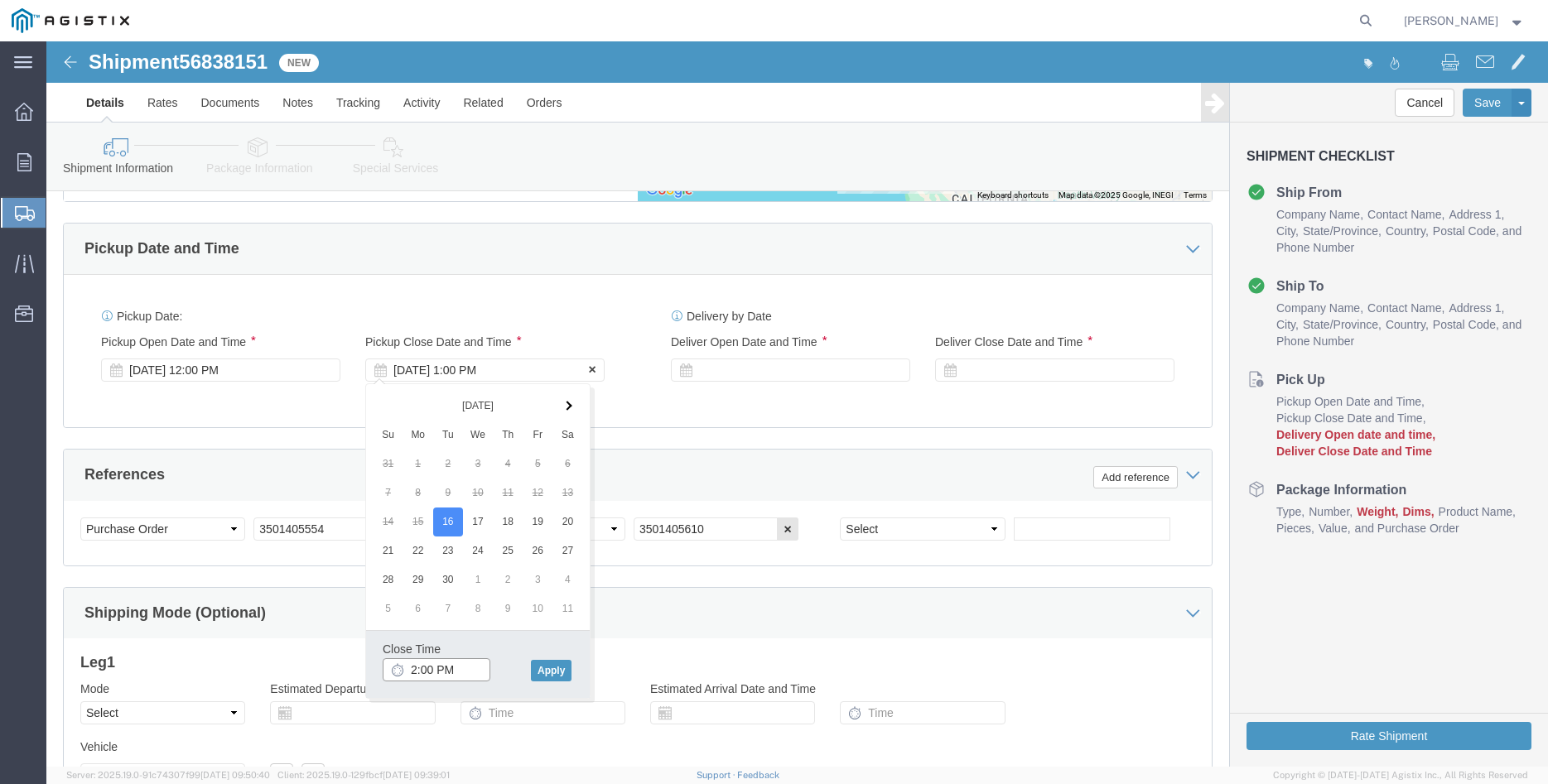
scroll to position [1013, 0]
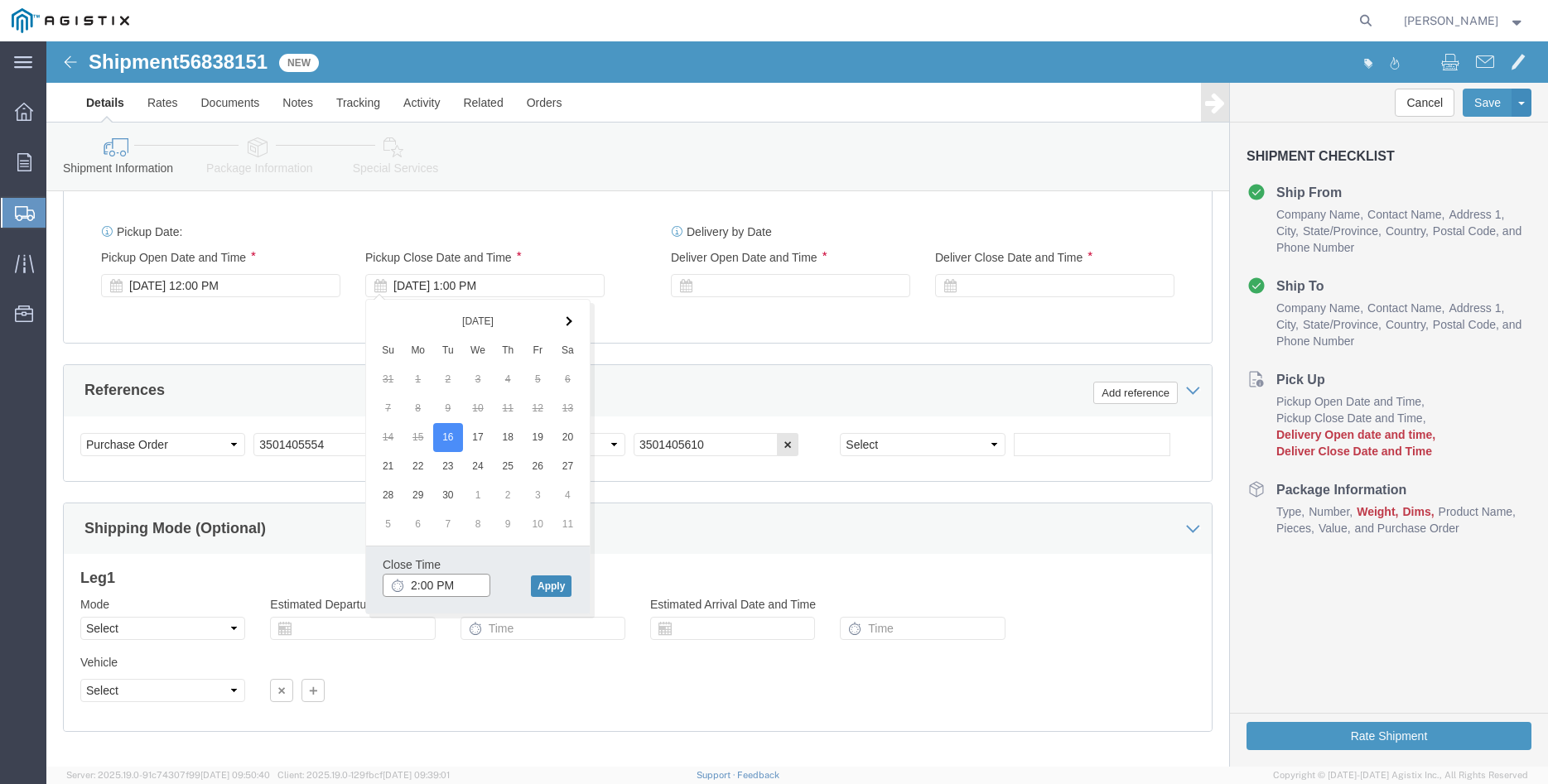
type input "2:00 PM"
click button "Apply"
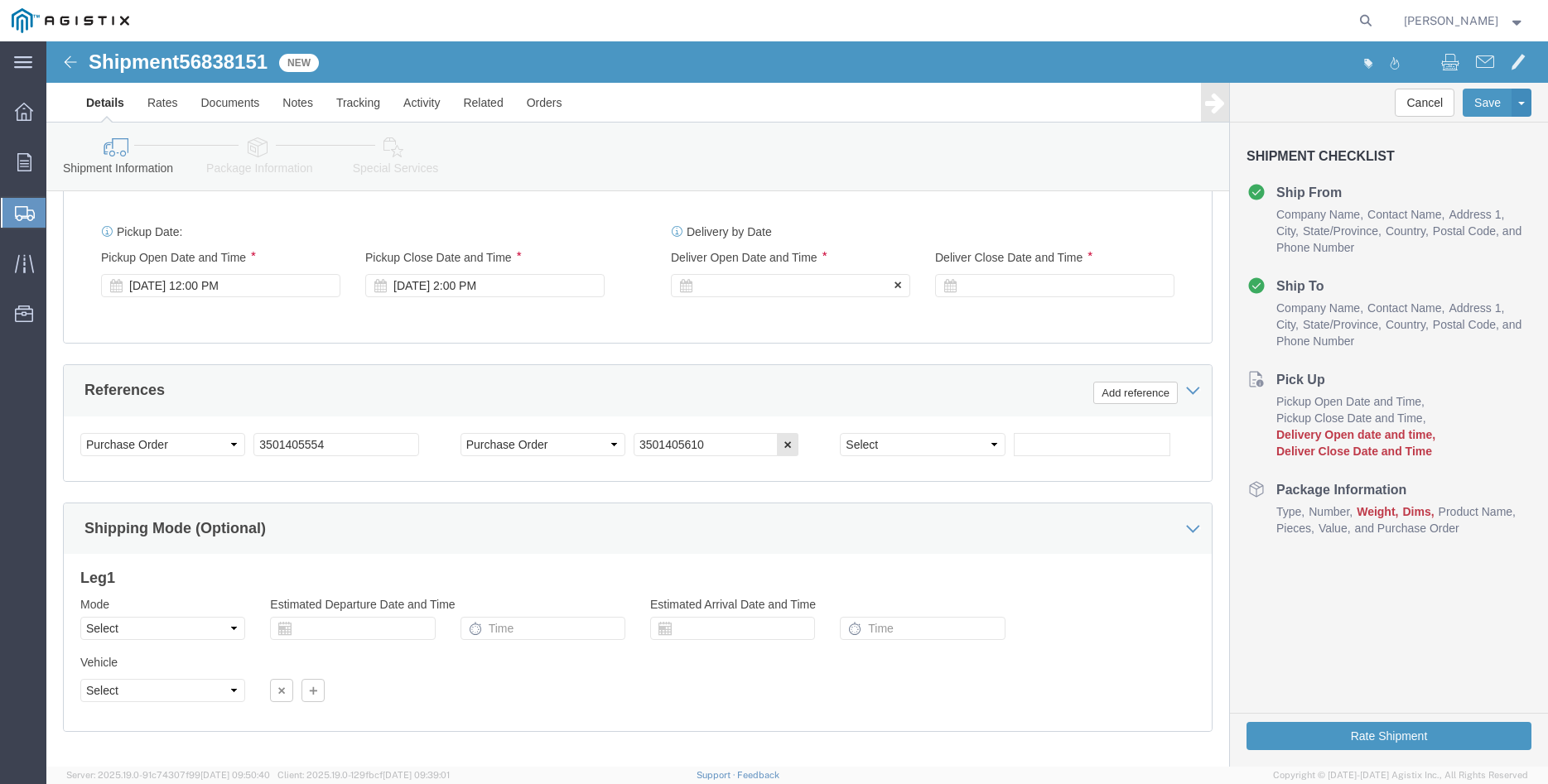
click div
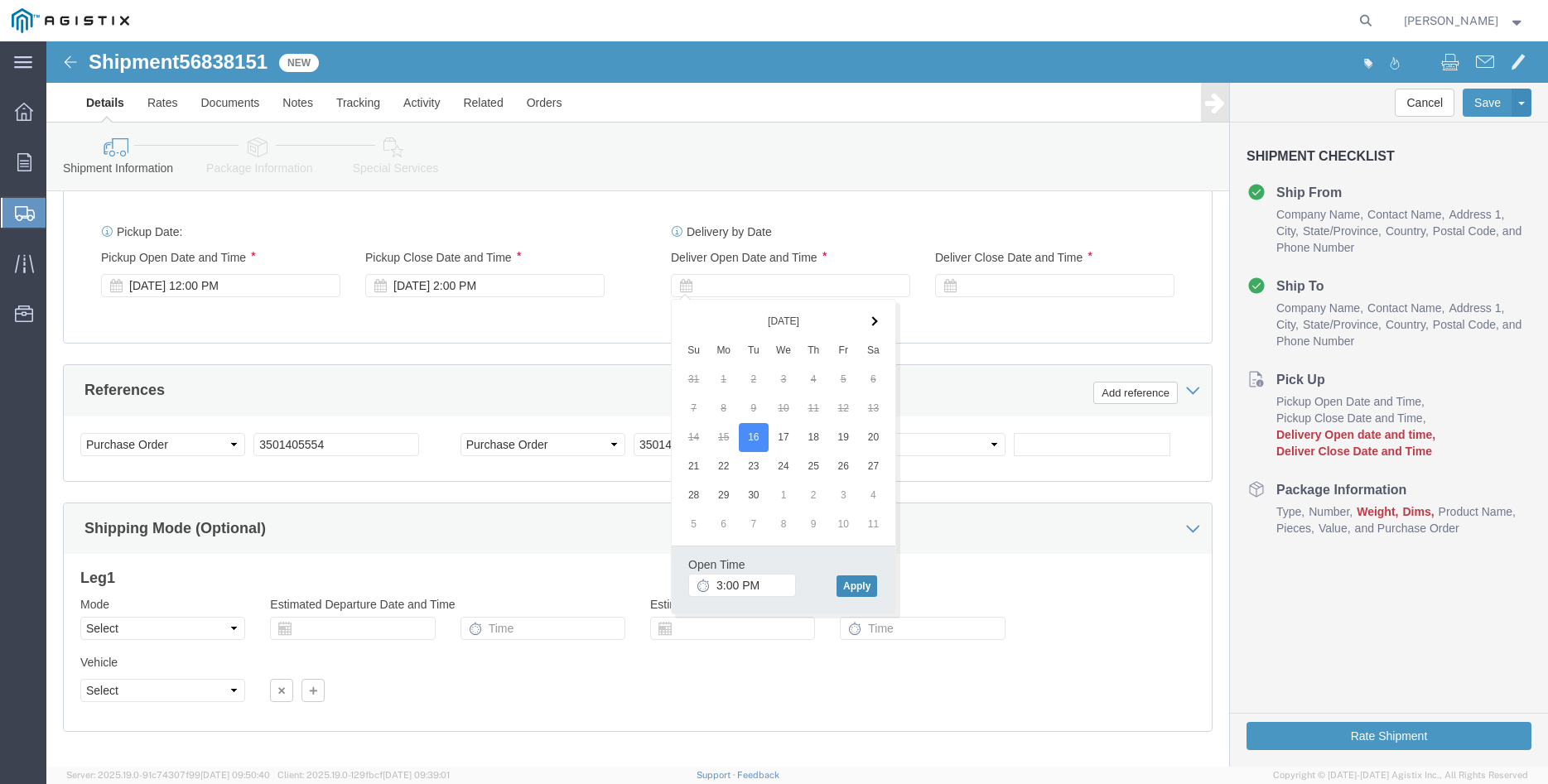
click button "Apply"
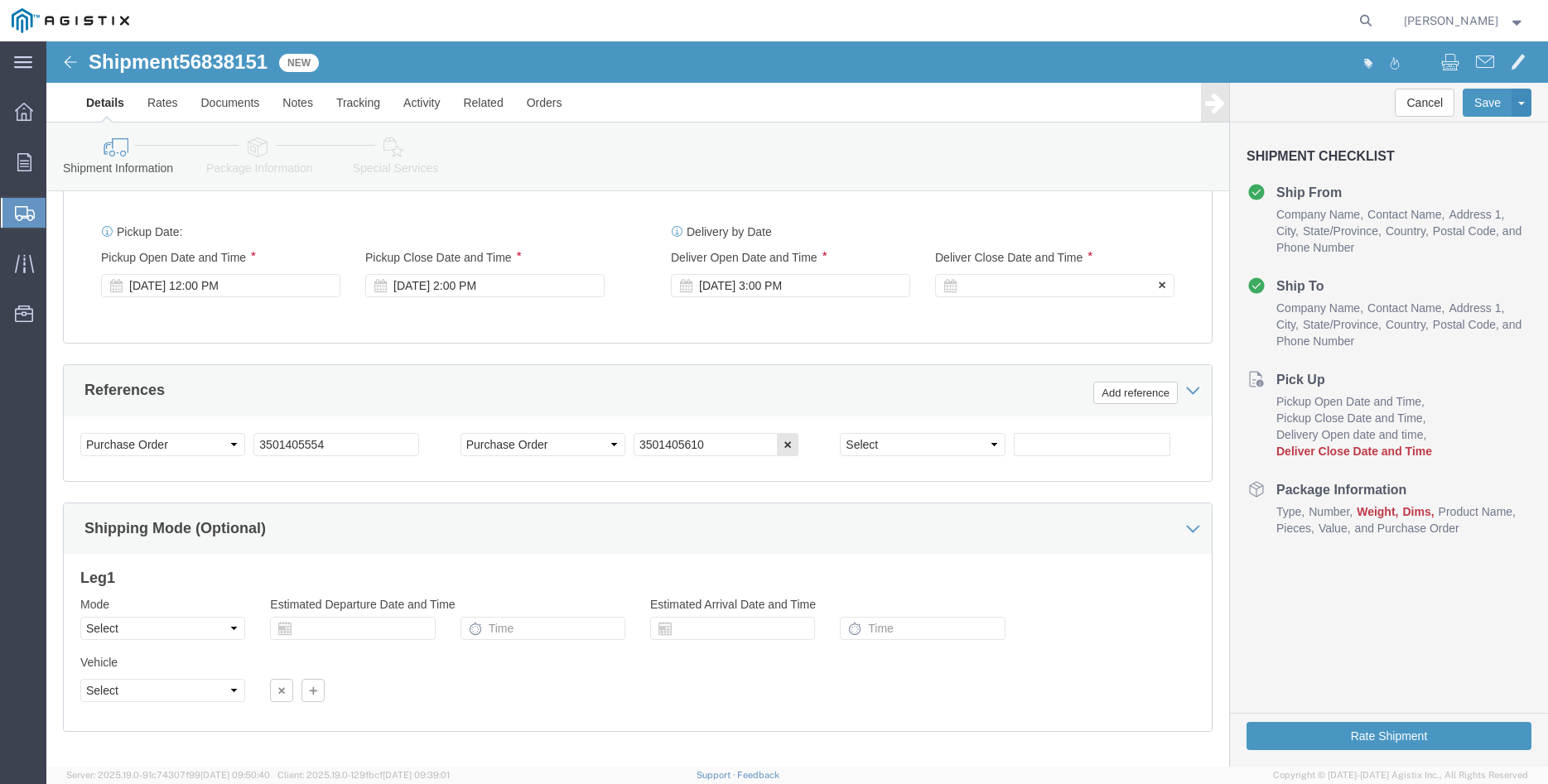
click div
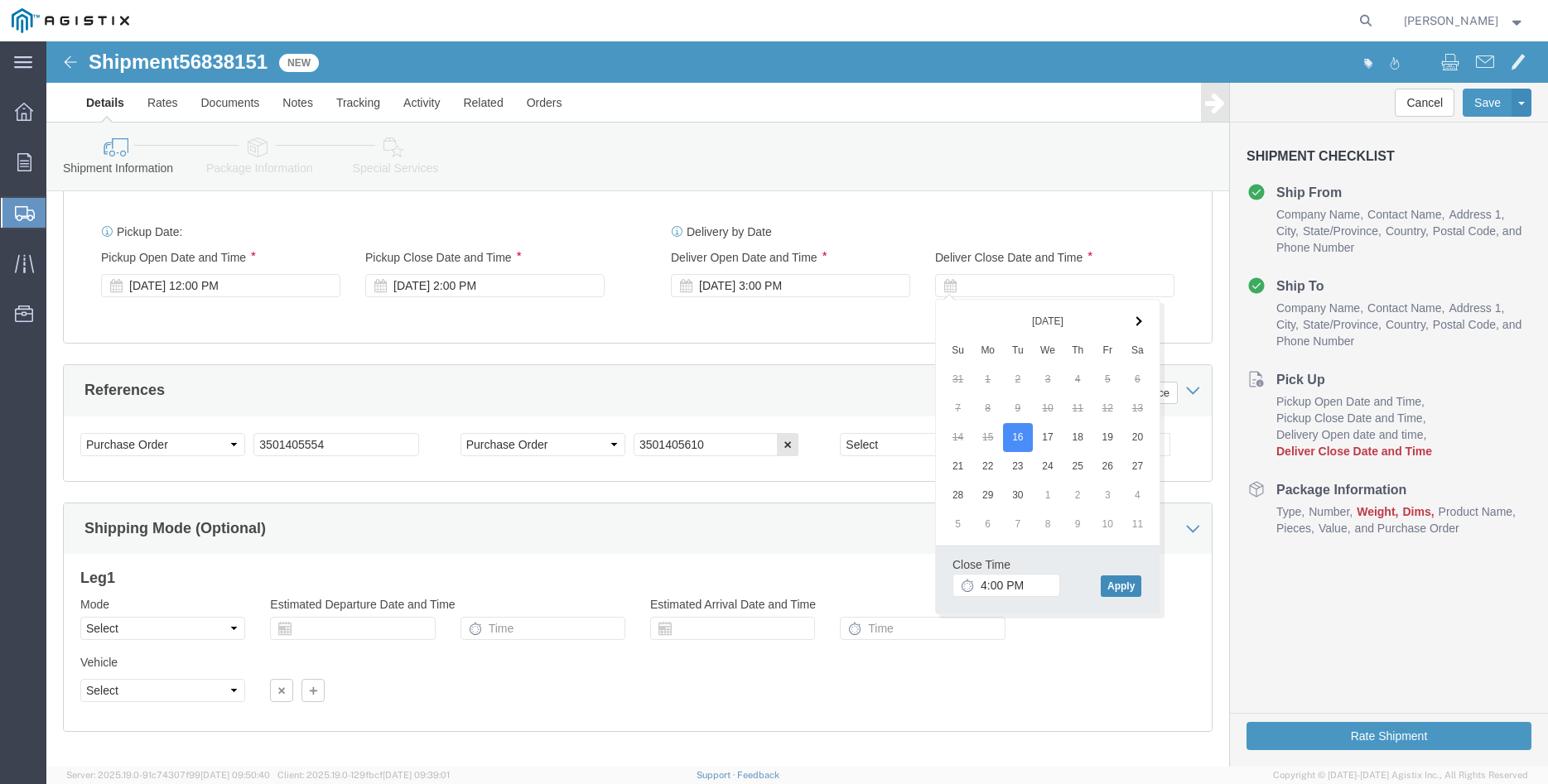
click button "Apply"
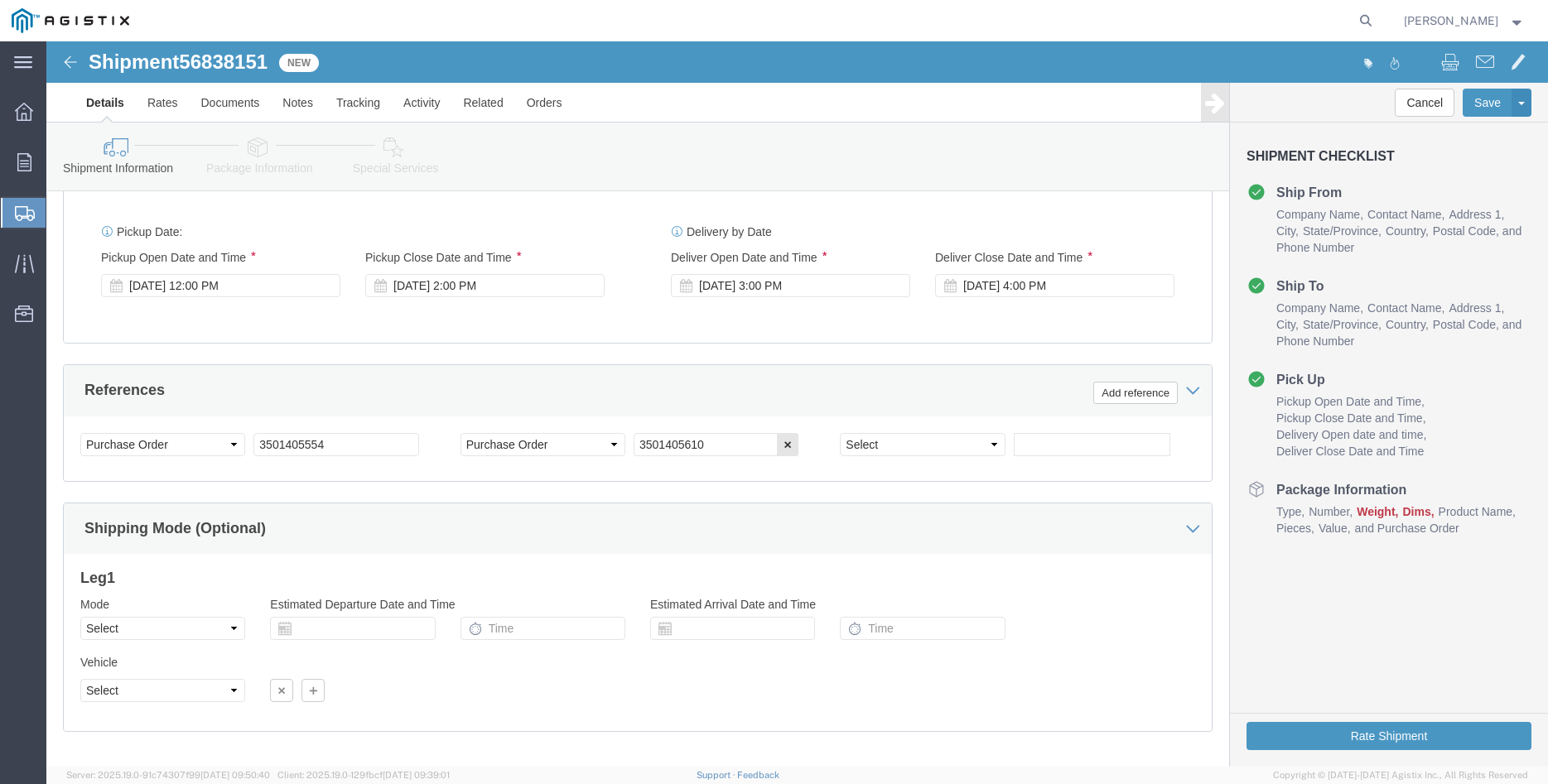
click div "Please fix the following errors Customer Information Account Select Madruga Iro…"
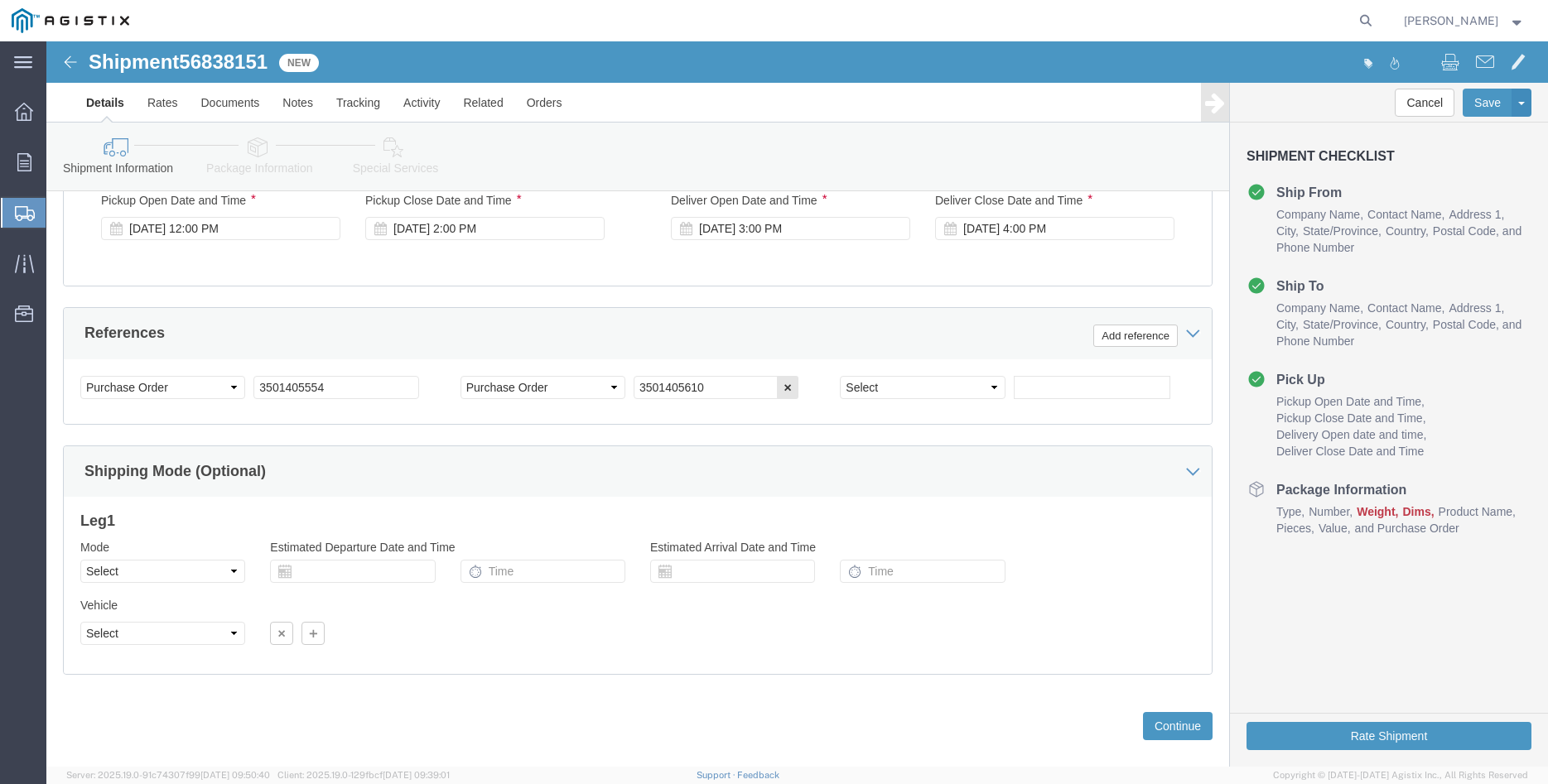
scroll to position [1093, 0]
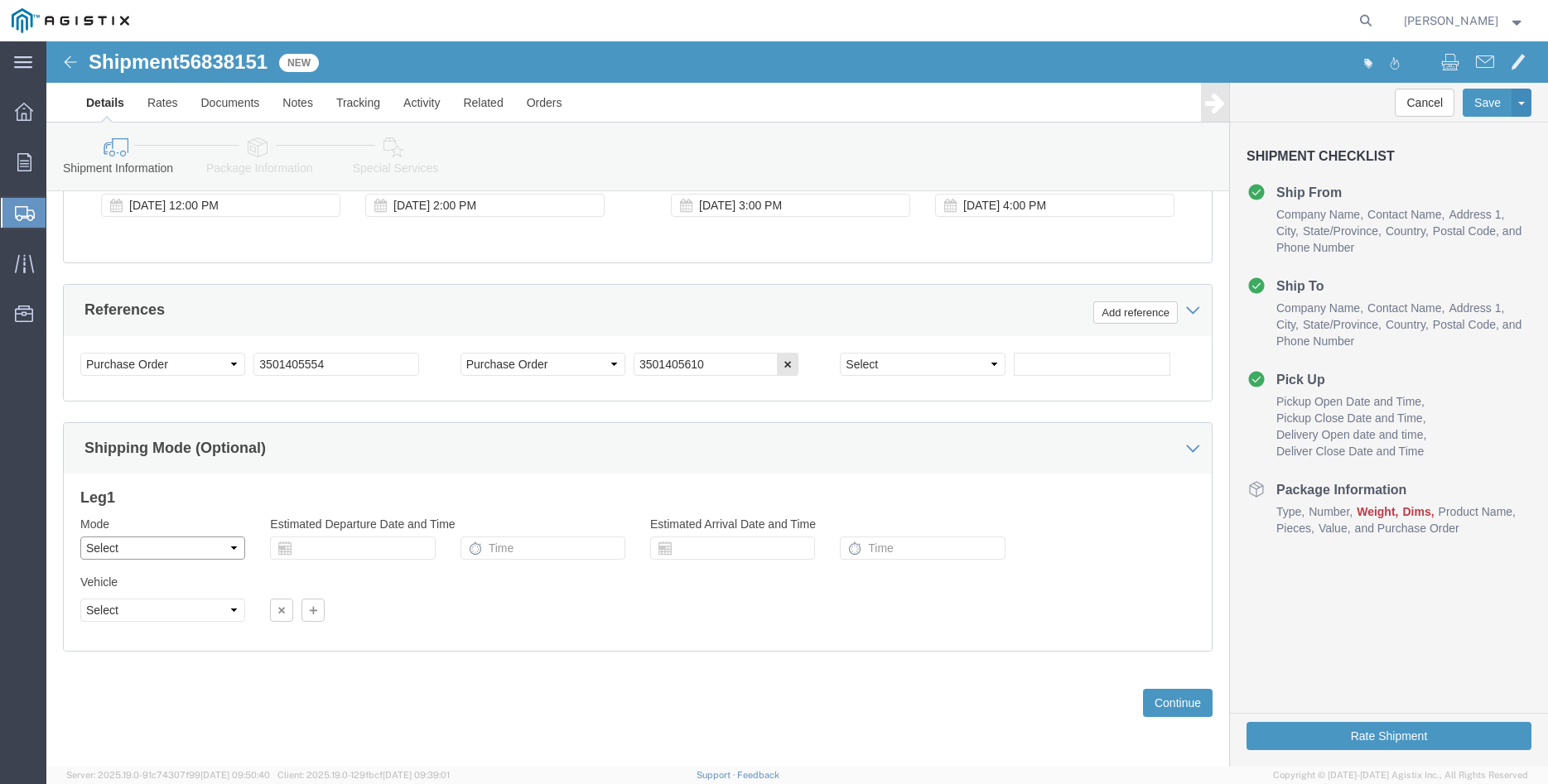
click select "Select Air Less than Truckload Multi-Leg Ocean Freight Rail Small Parcel Truckl…"
select select "TL"
click option "Truckload"
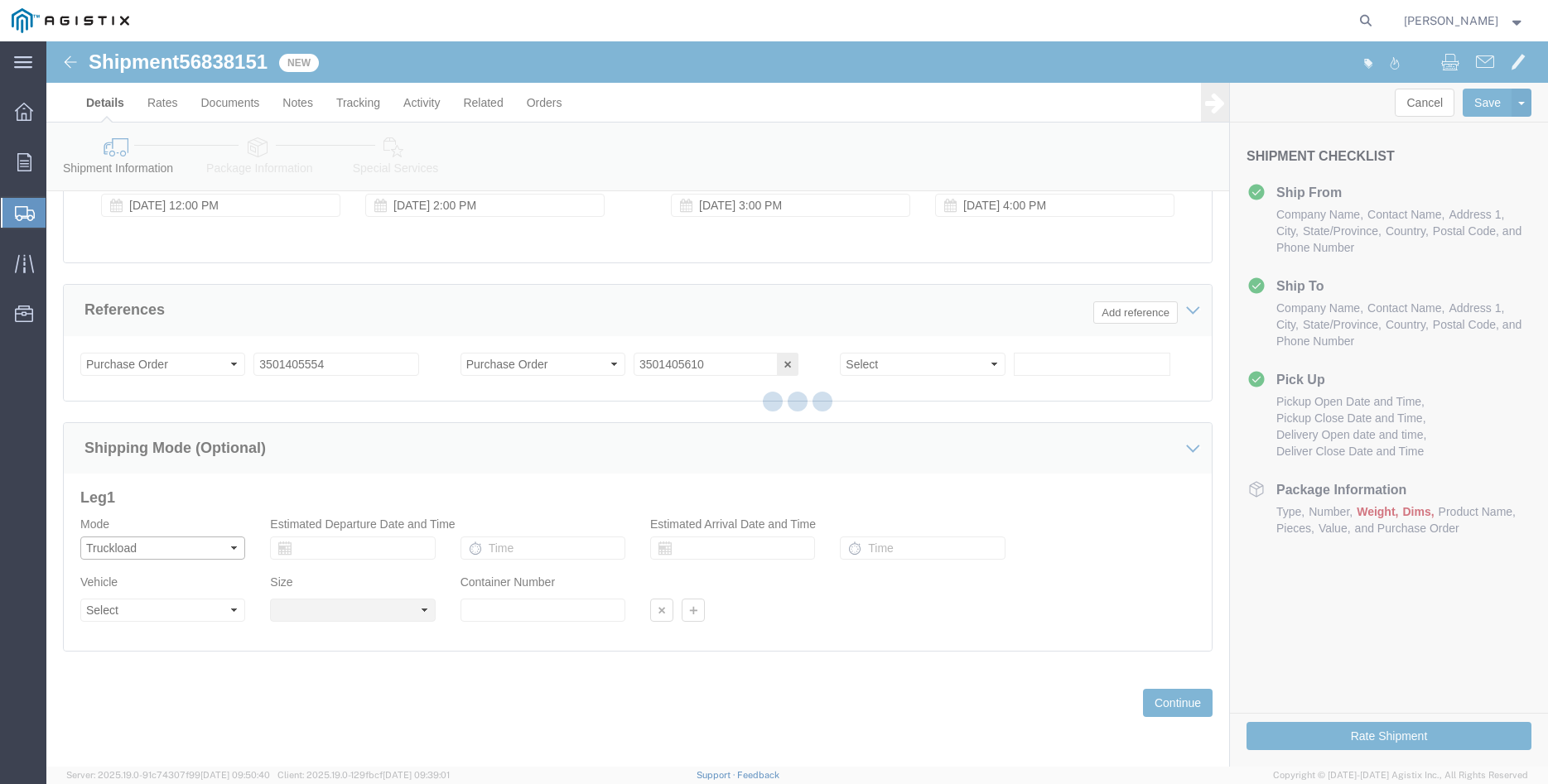
select select
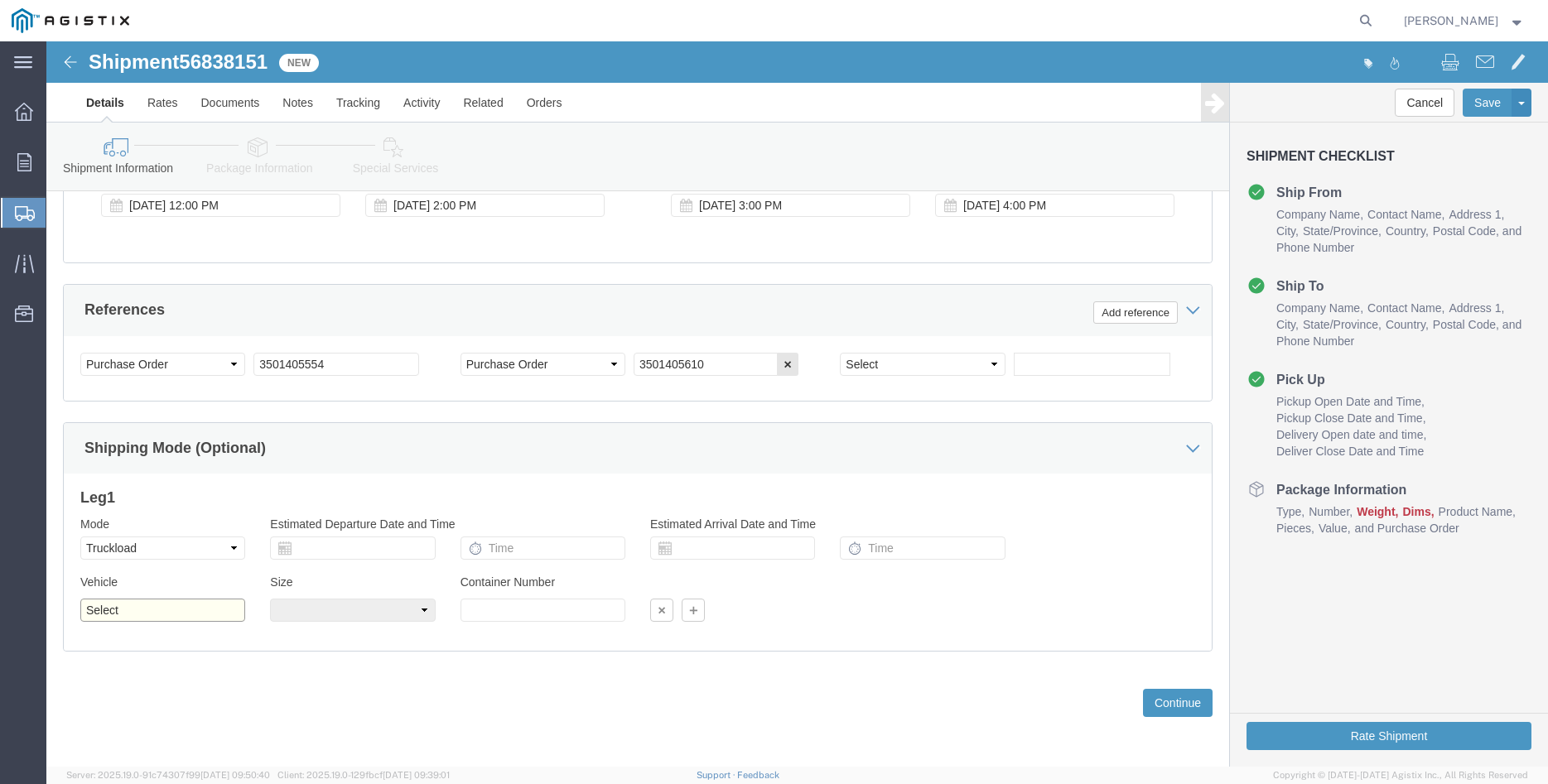
click select "Select 1-Ton (PSS) 10 Wheel 10 Yard Dump Truck 20 Yard Dump Truck Bobtail Botto…"
select select "FLBD"
click option "Flat Bed"
click select "Select 35 Feet 20 Feet 28 Feet 53 Feet 40 Feet 48 Feet"
select select "40FT"
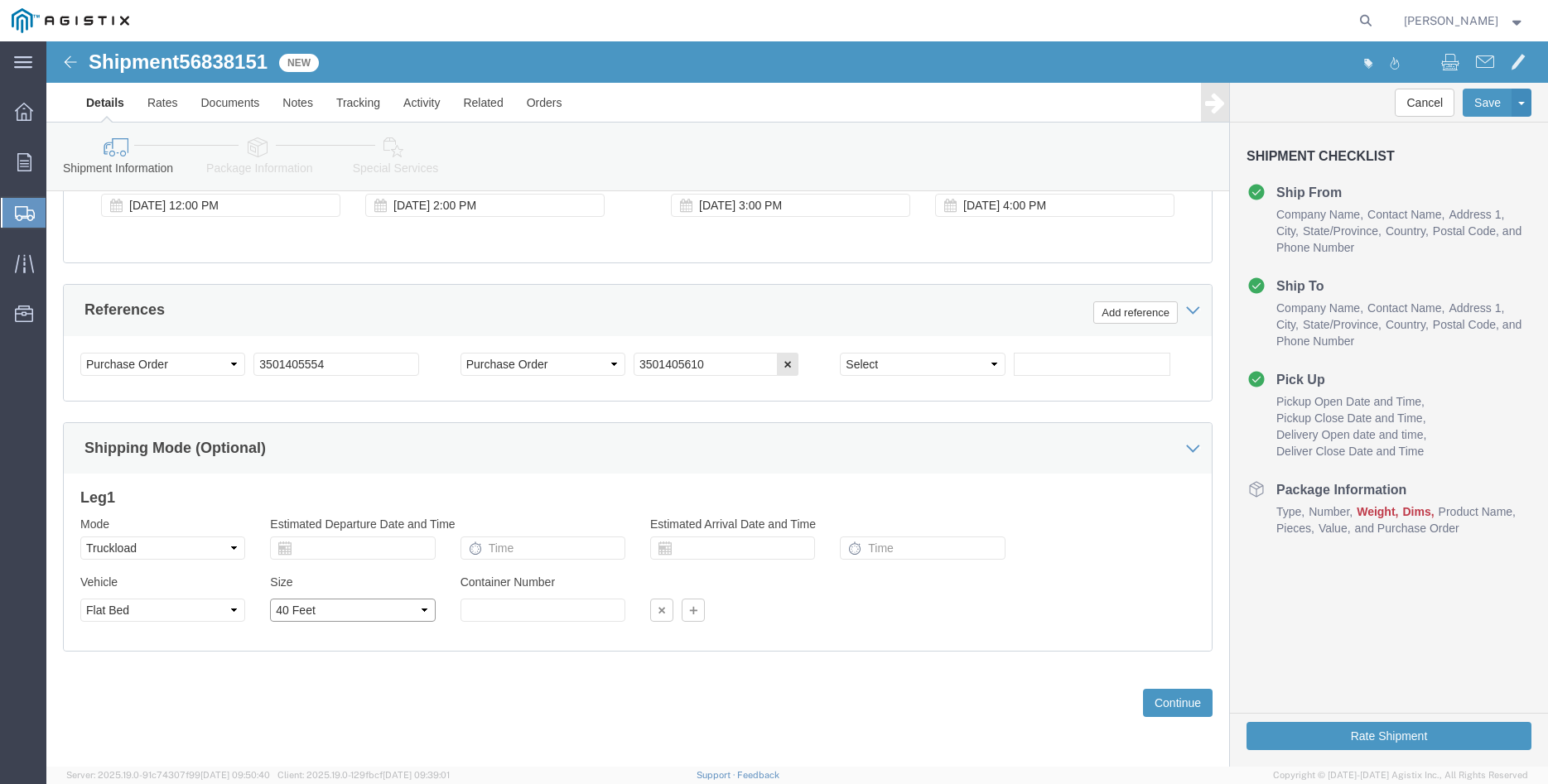
click option "40 Feet"
click div "Previous Continue"
click button "Continue"
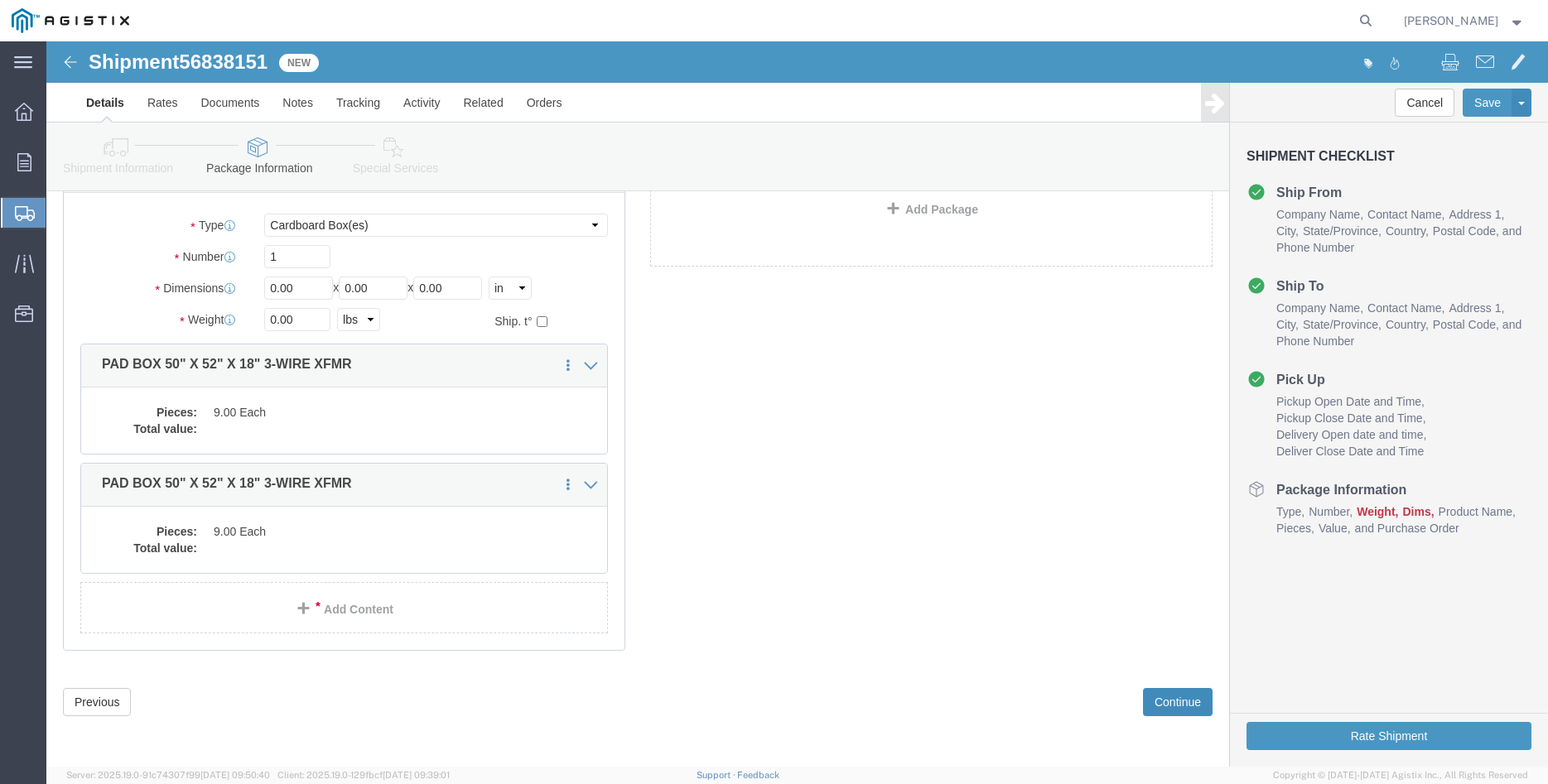
scroll to position [10, 0]
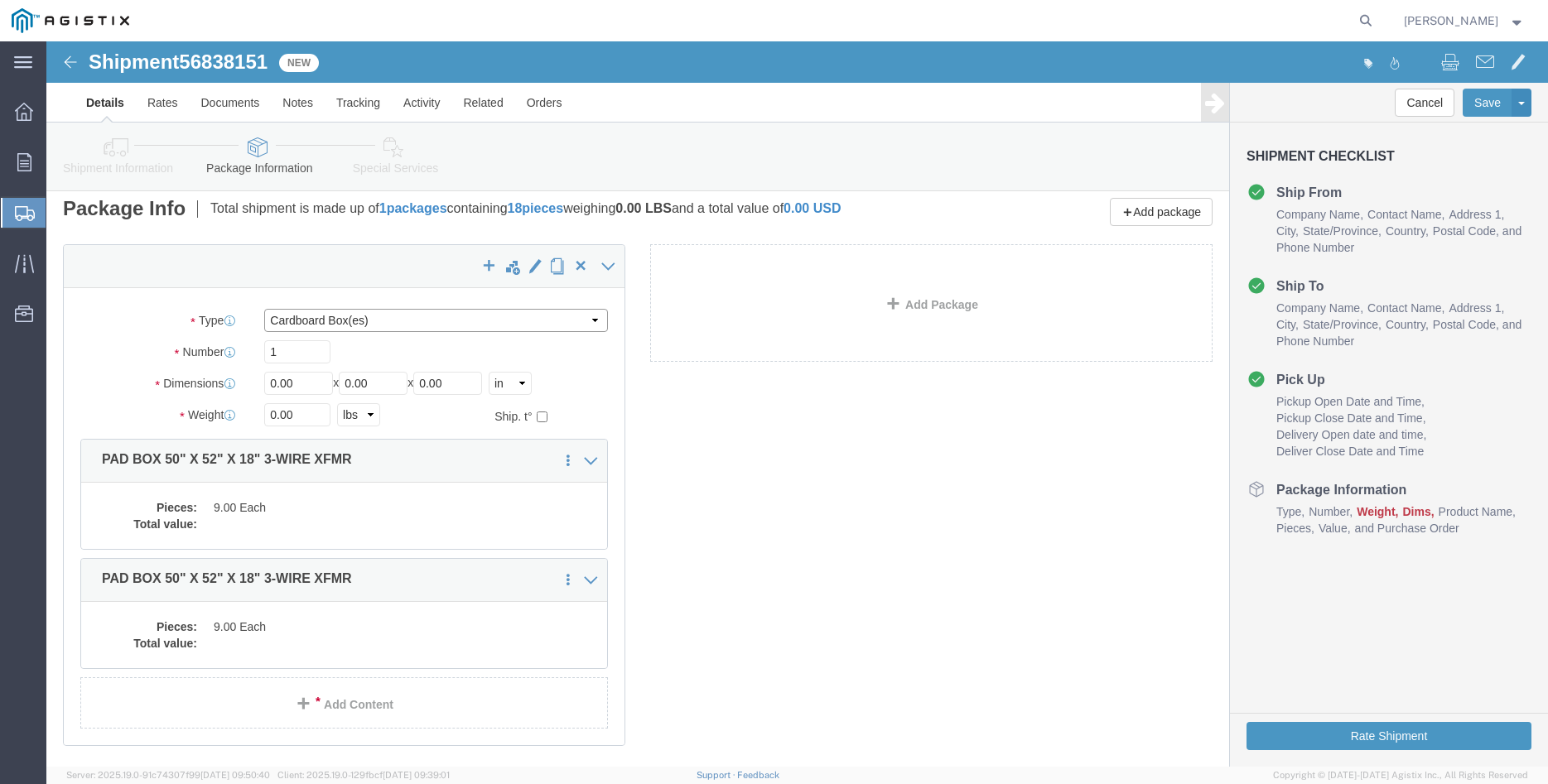
click select "Select Bulk Bundle(s) Cardboard Box(es) Carton(s) Crate(s) Drum(s) (Fiberboard)…"
select select "PONS"
click option "Pallet(s) Oversized (Not Stackable)"
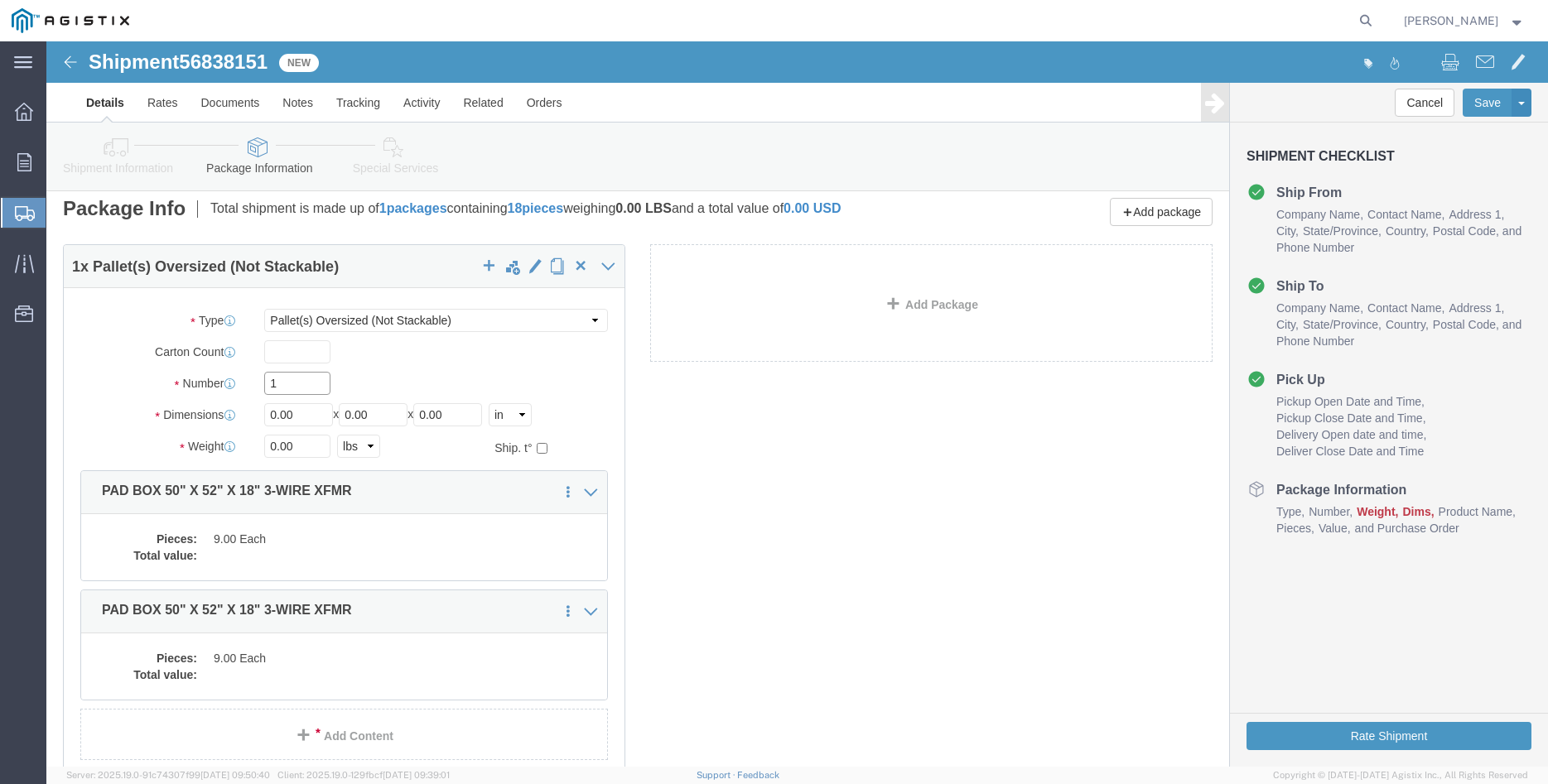
click input "1"
type input "6"
type input "64"
type input "66"
type input "42"
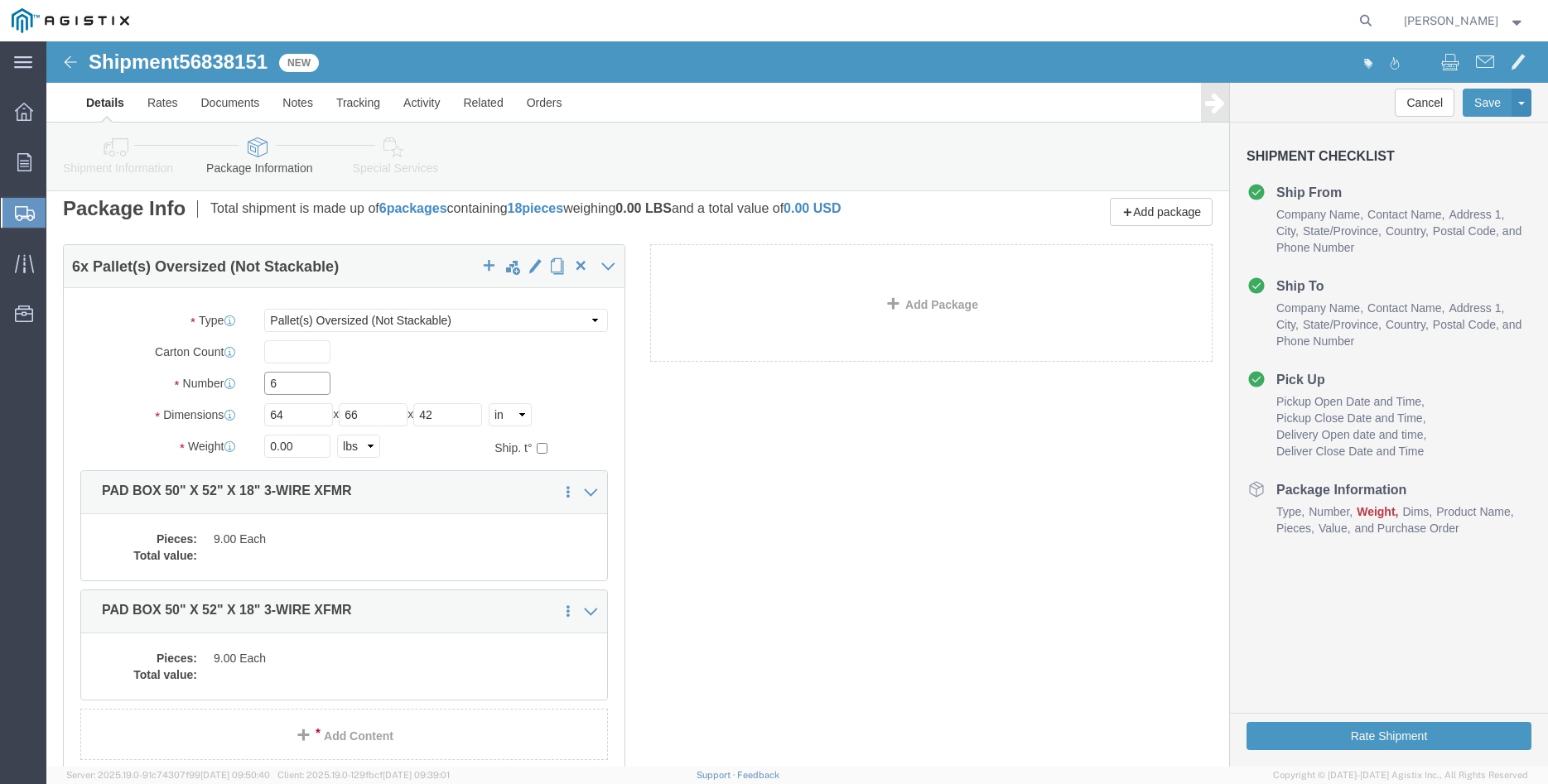
click input "6"
click input "0.00"
type input "10200"
click div "Package Type Select Bulk Bundle(s) Cardboard Box(es) Carton(s) Crate(s) Drum(s)…"
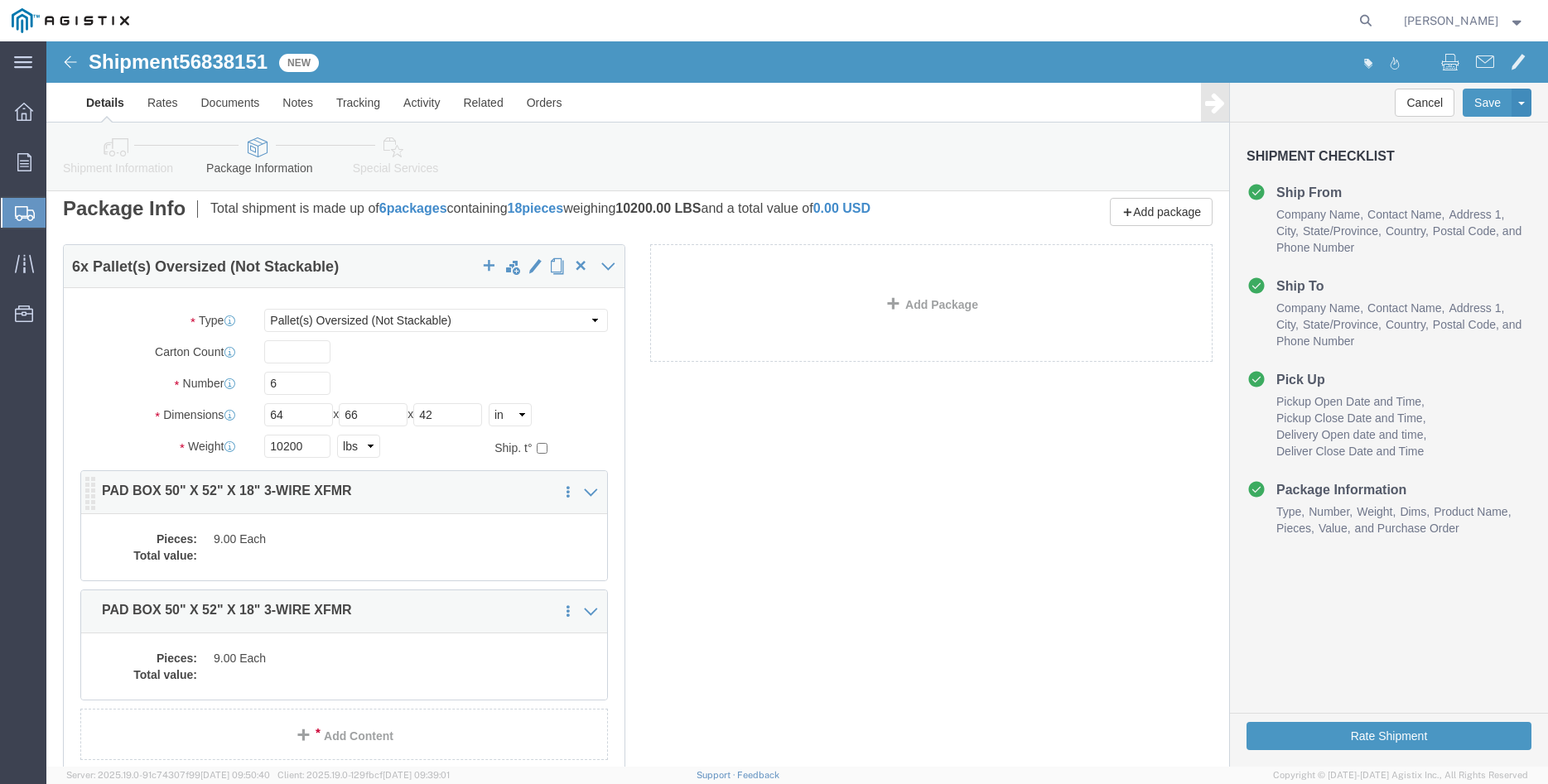
click dd
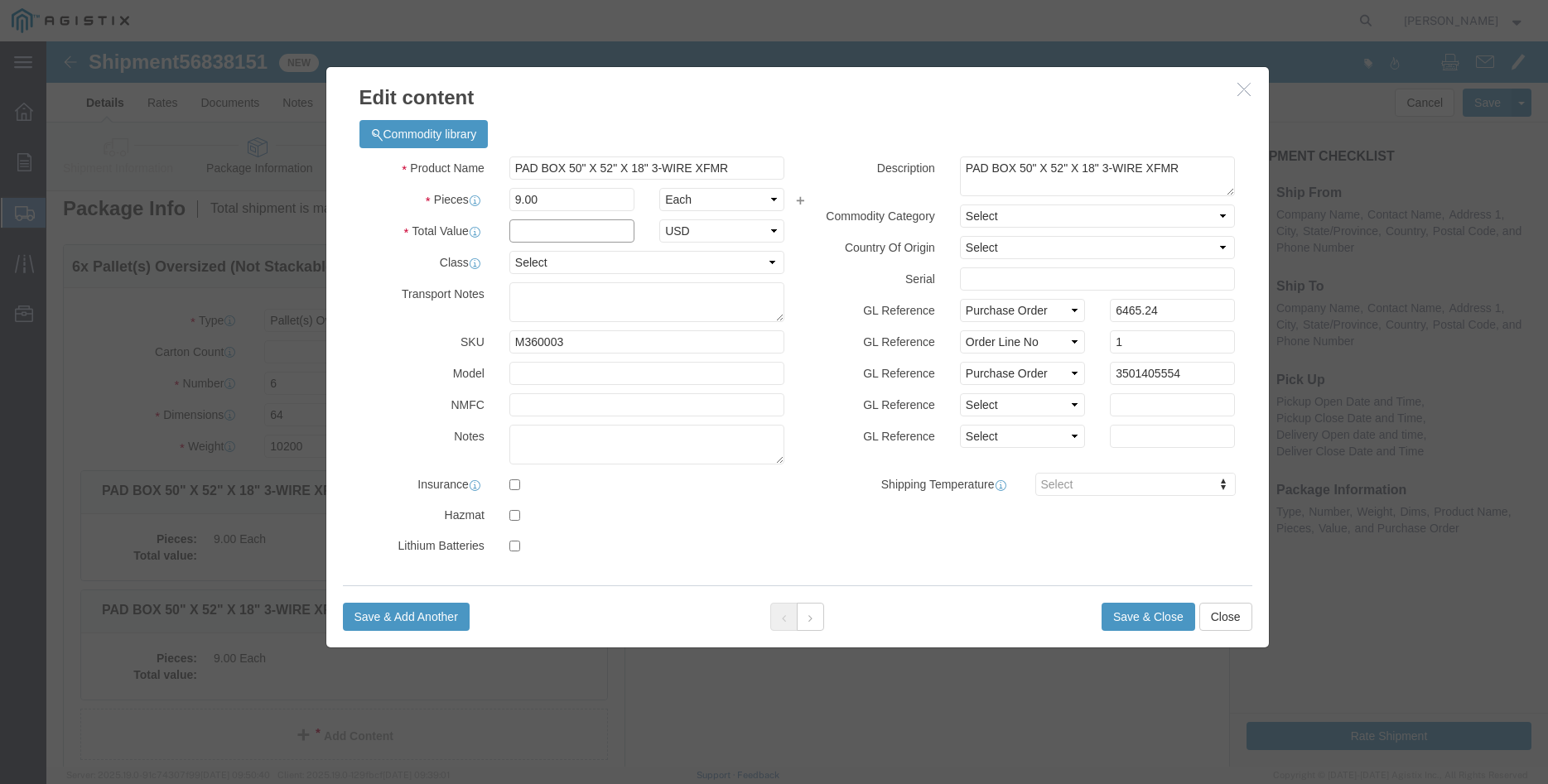
click input "text"
type input "6465.24"
click select "Select 50 55 60 65 70 85 92.5 100 125 175 250 300 400"
select select "100"
click option "100"
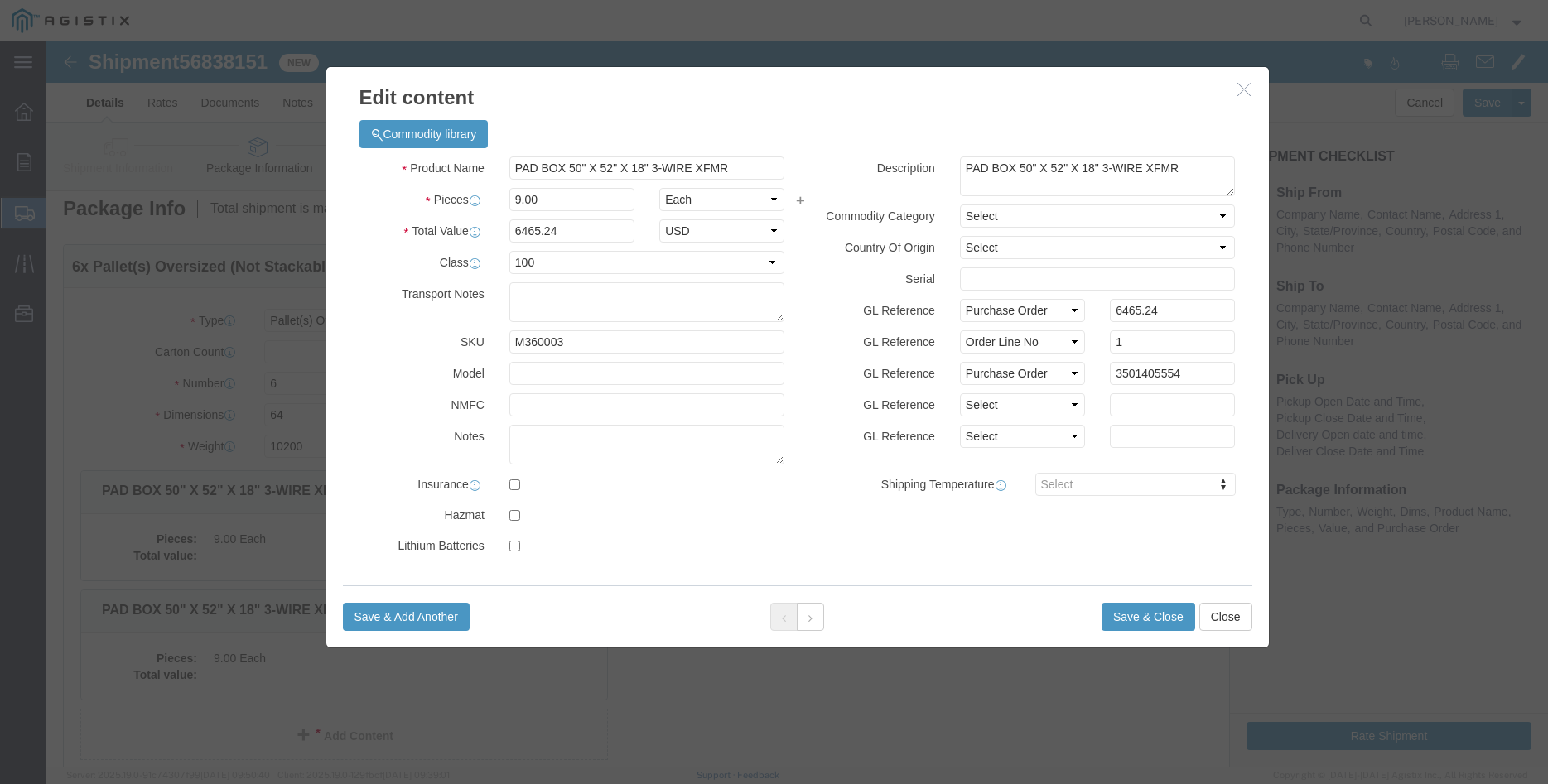
click div "GL Reference Select Account Type Activity ID Airline Appointment Number ASN Bat…"
click button "Save & Close"
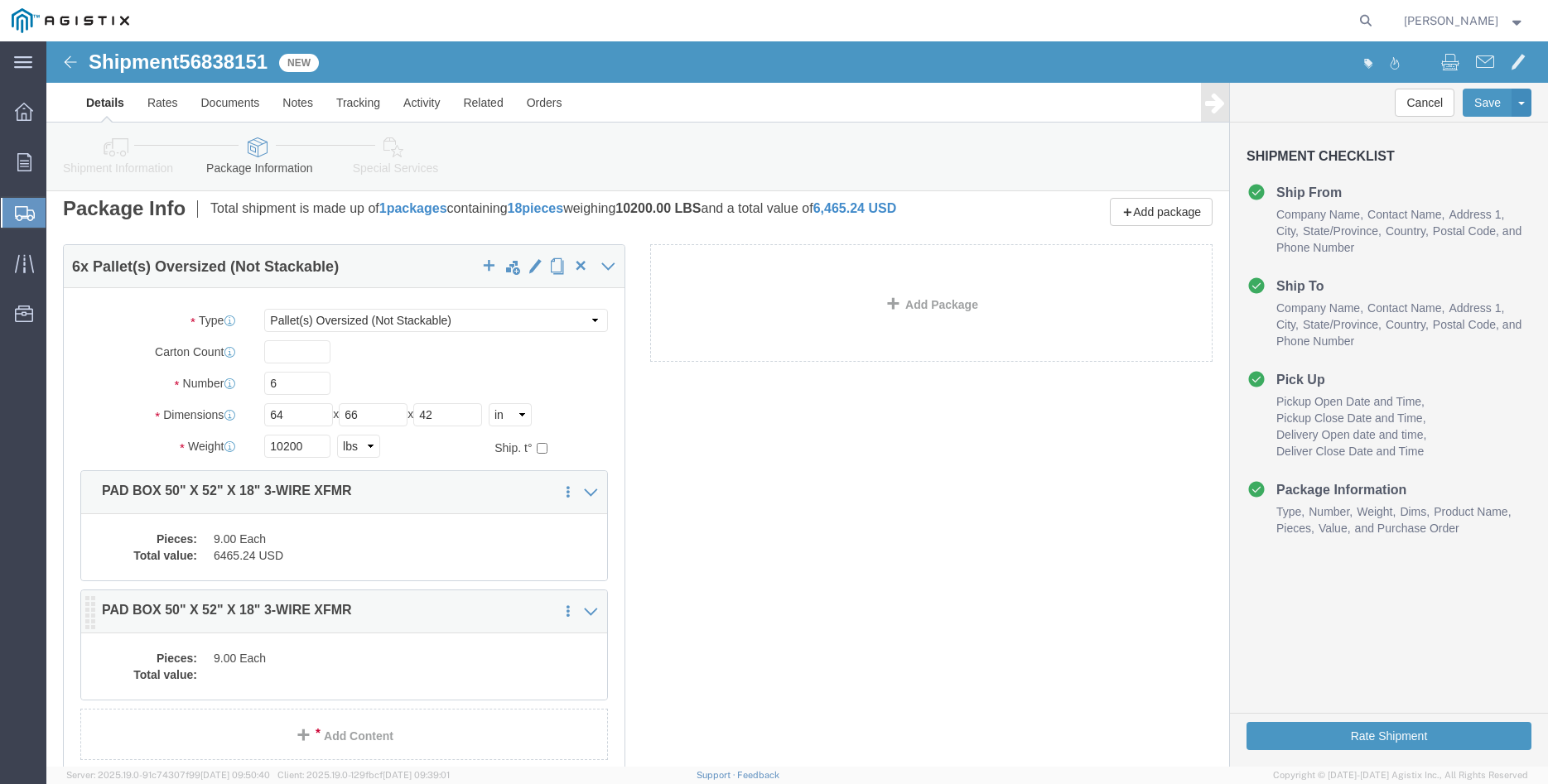
click div "Pieces: 9.00 Each Total value:"
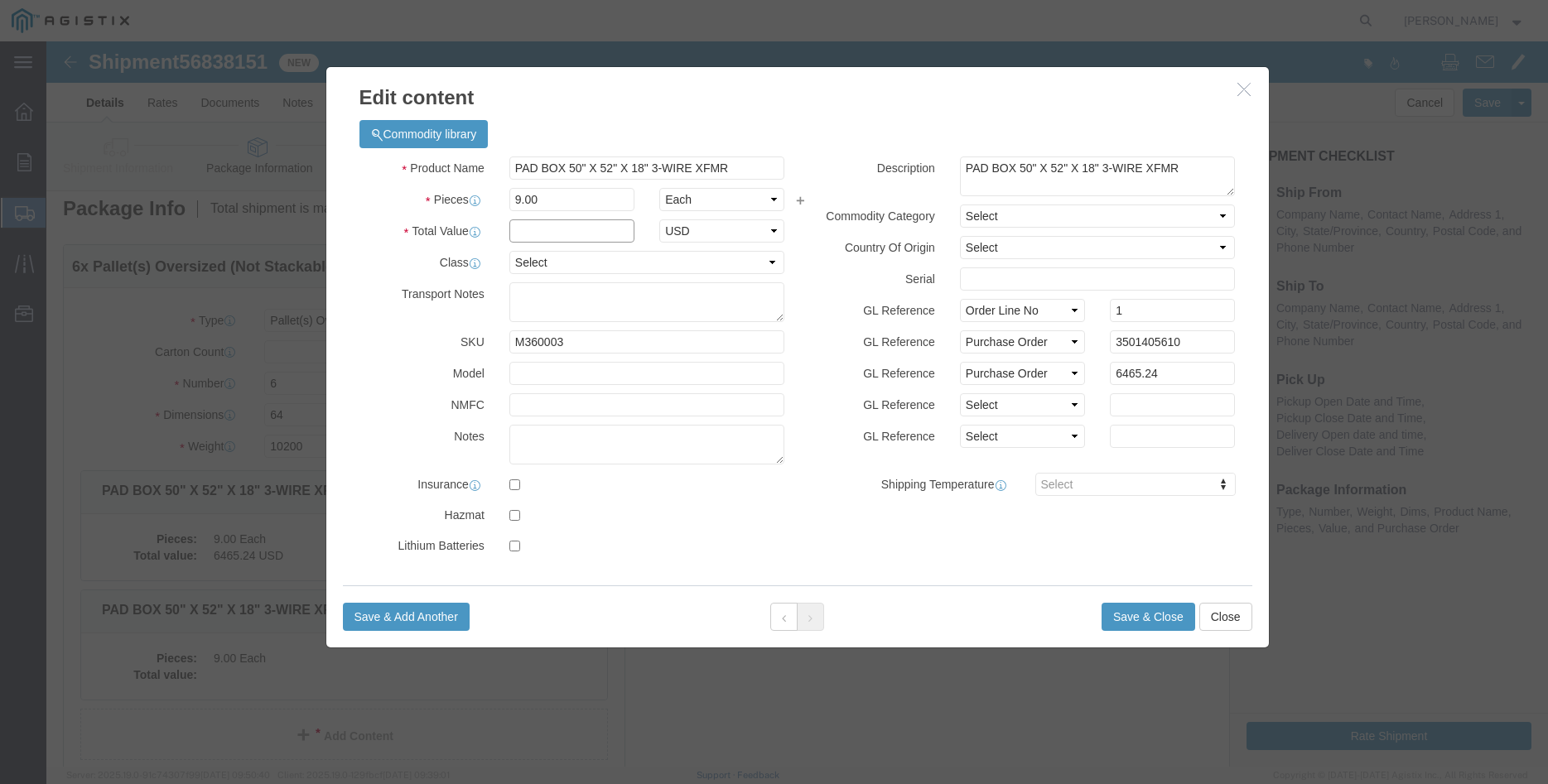
click input "text"
type input "6465.24"
click select "Select 50 55 60 65 70 85 92.5 100 125 175 250 300 400"
select select "100"
click option "100"
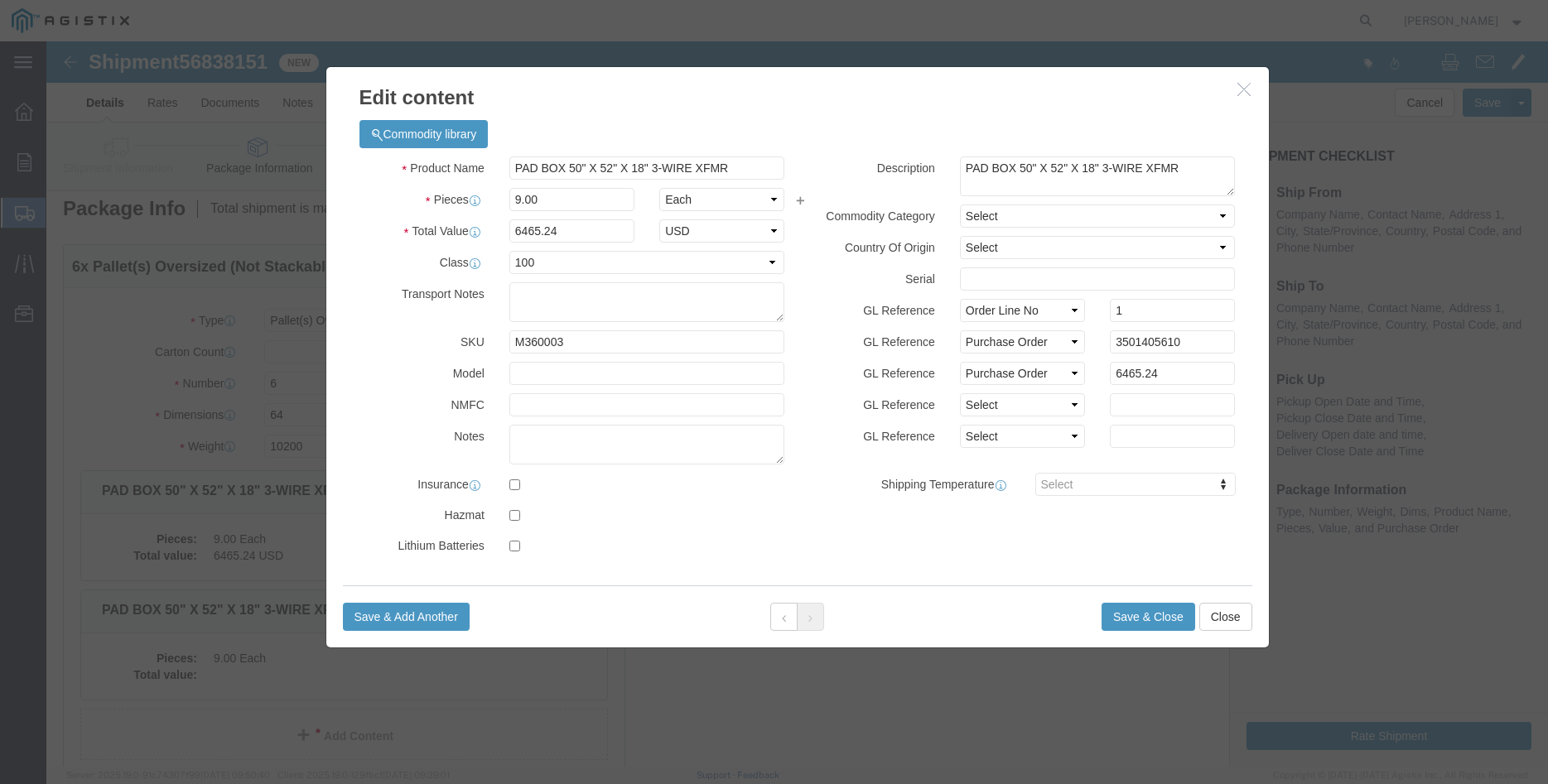
click label "GL Reference"
click button "Save & Close"
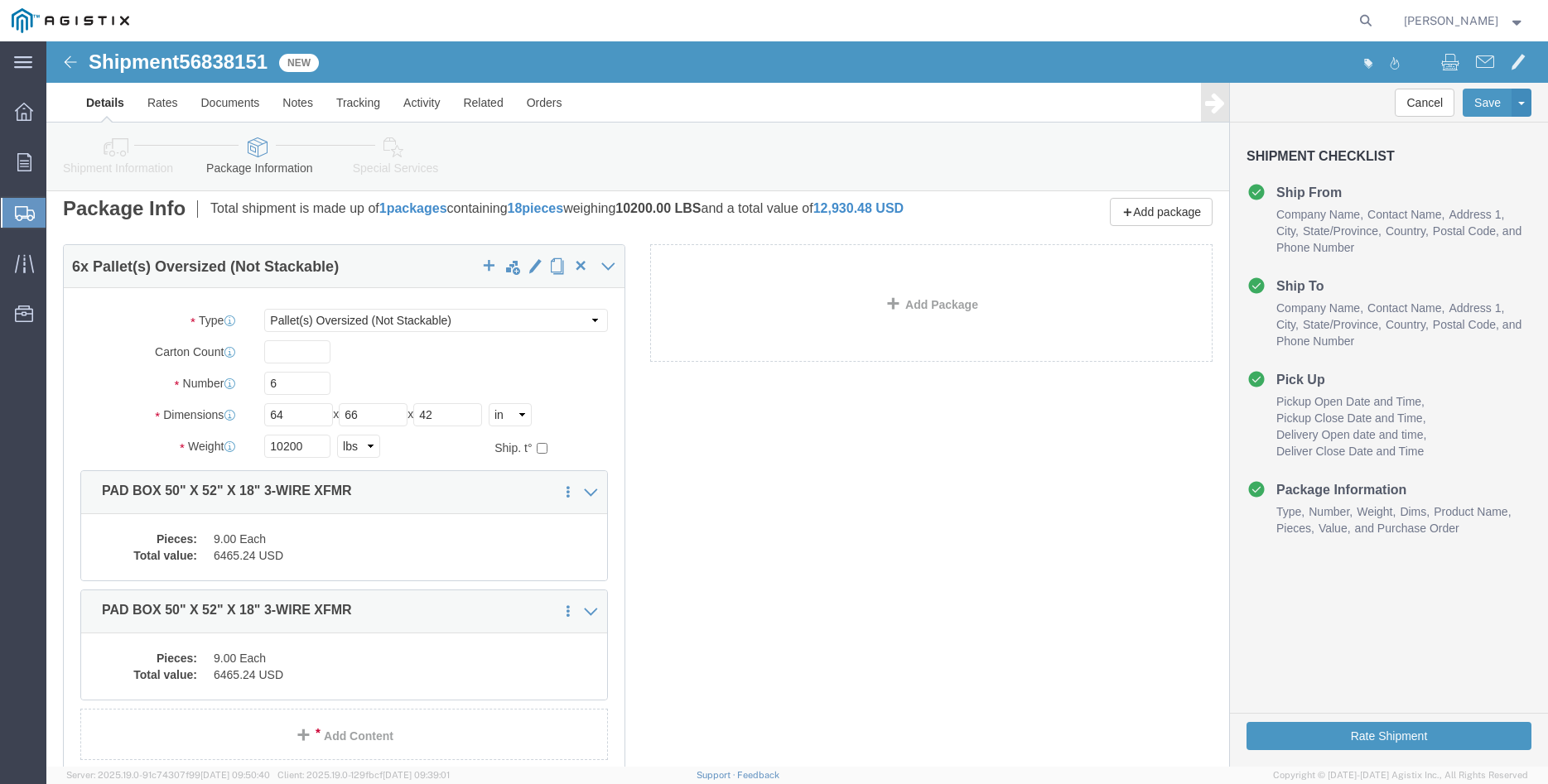
scroll to position [148, 0]
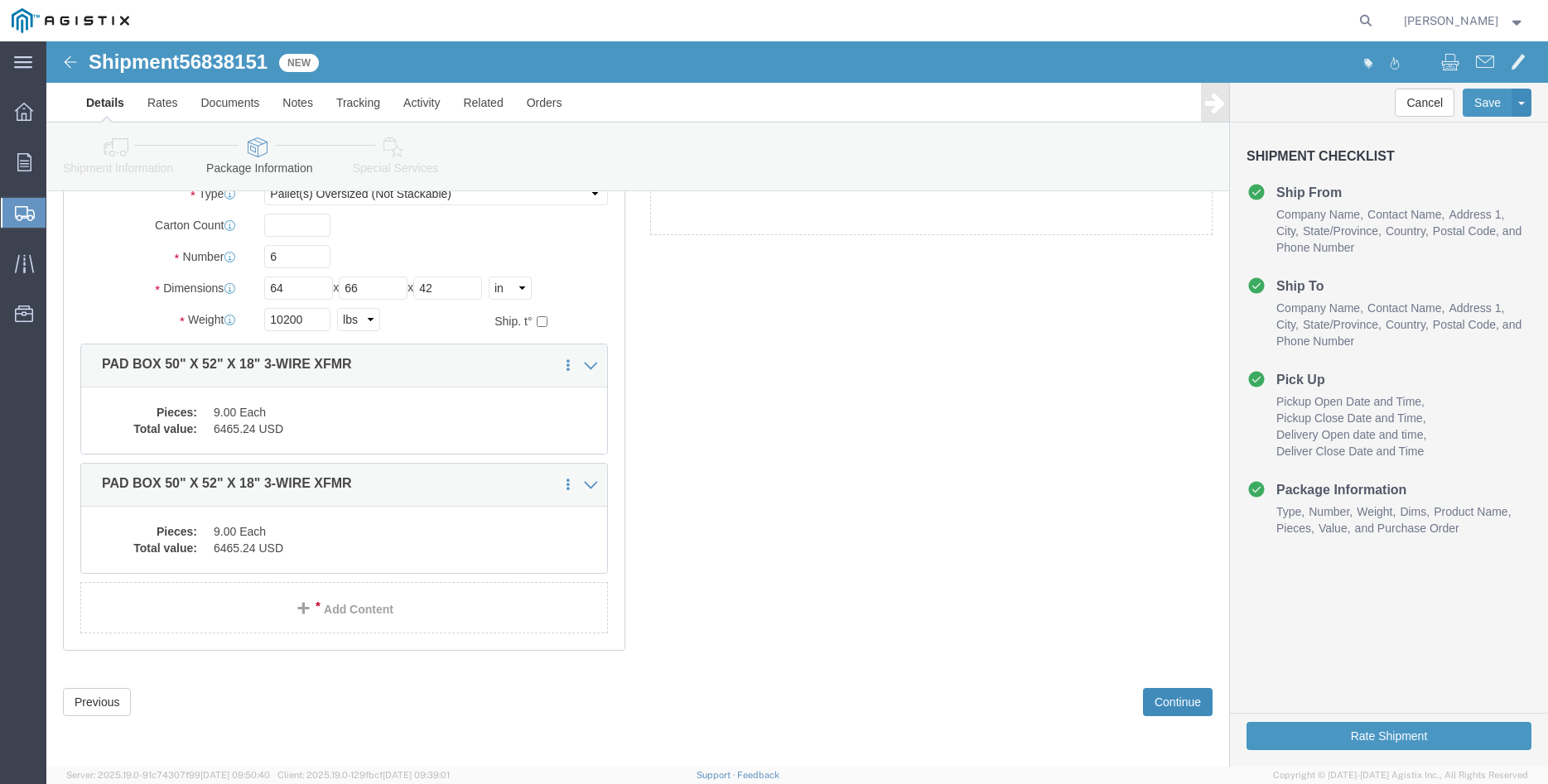
click button "Continue"
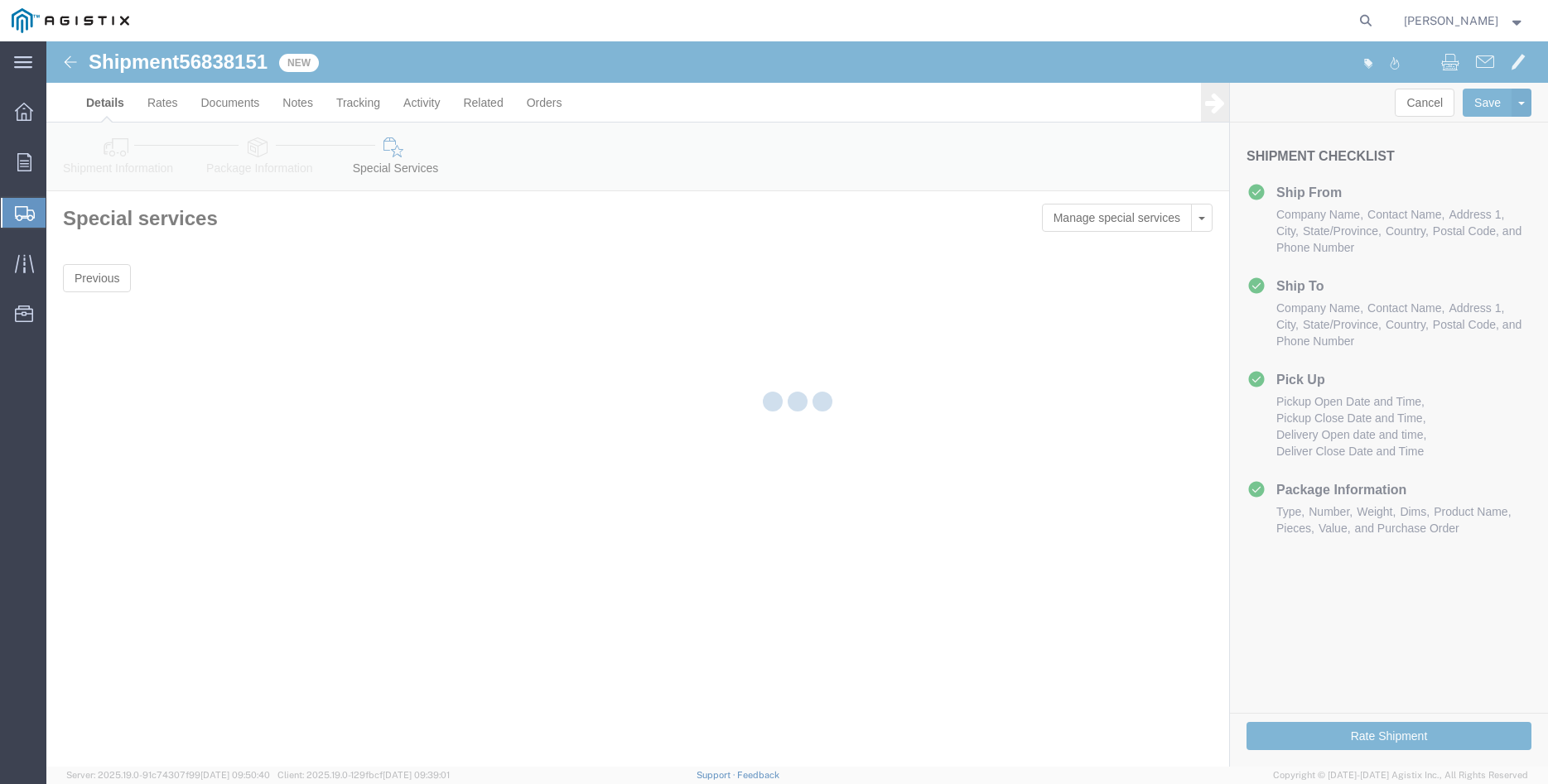
scroll to position [0, 0]
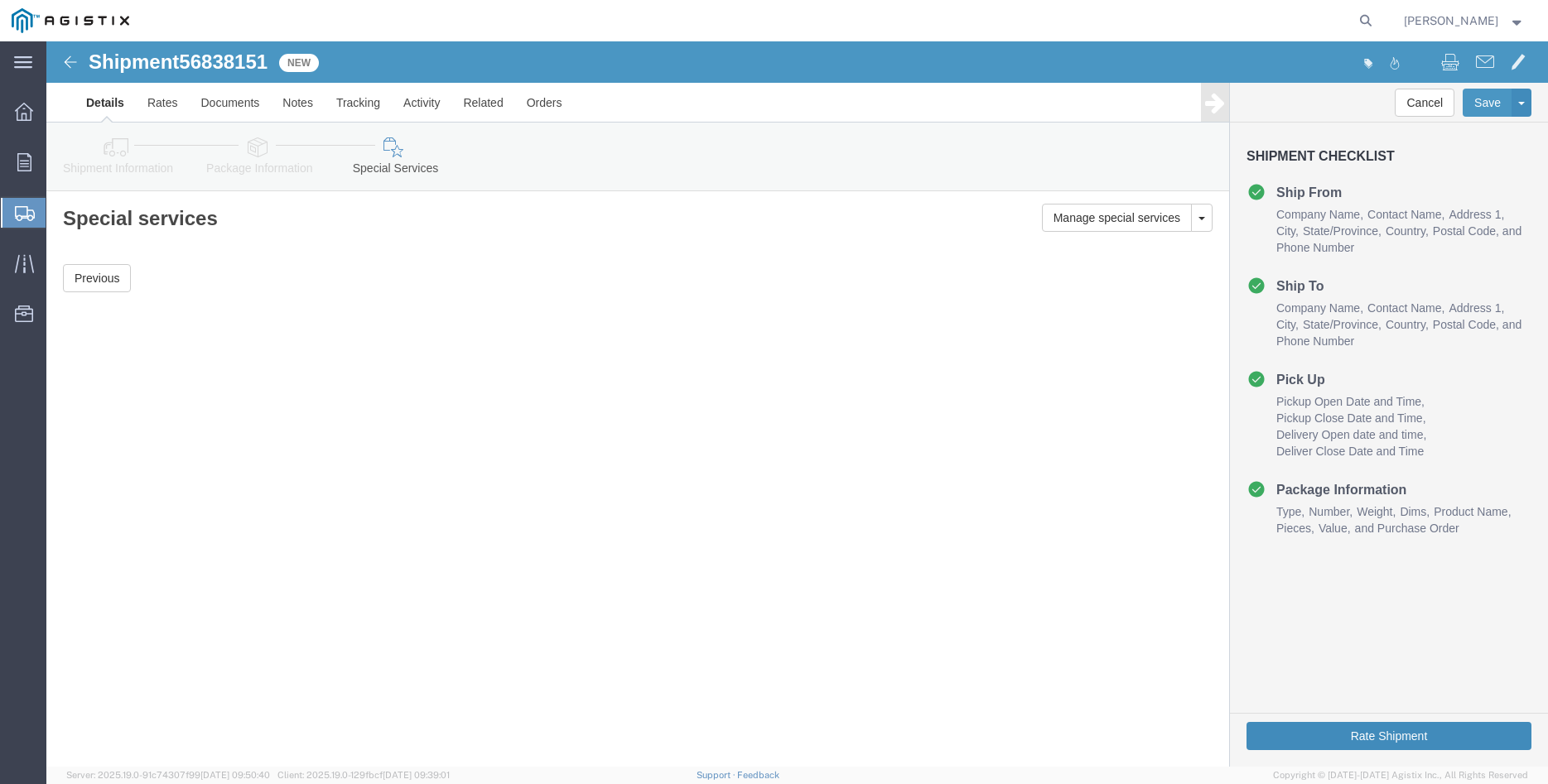
click button "Rate Shipment"
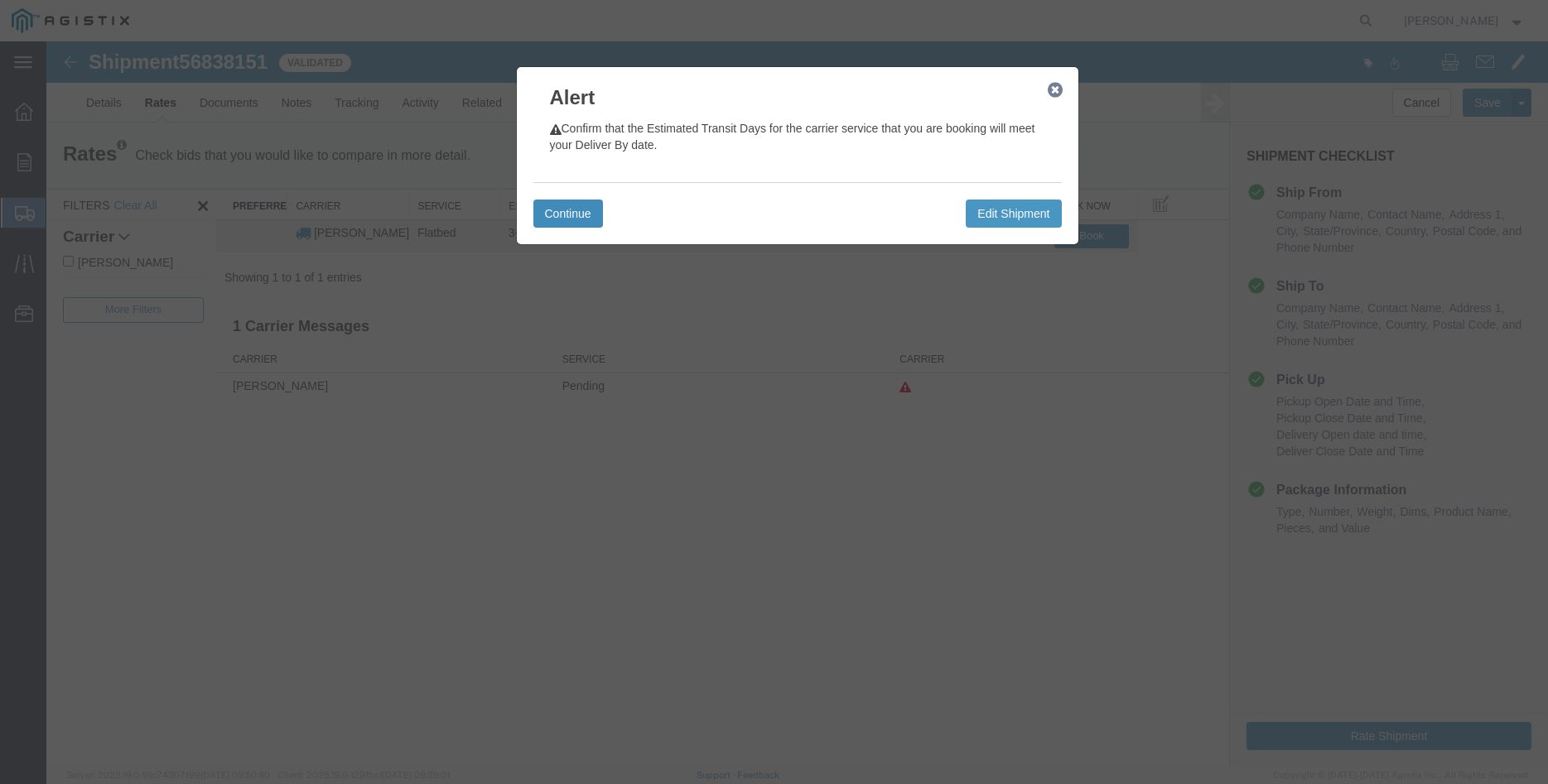
click at [571, 214] on button "Continue" at bounding box center [568, 214] width 70 height 28
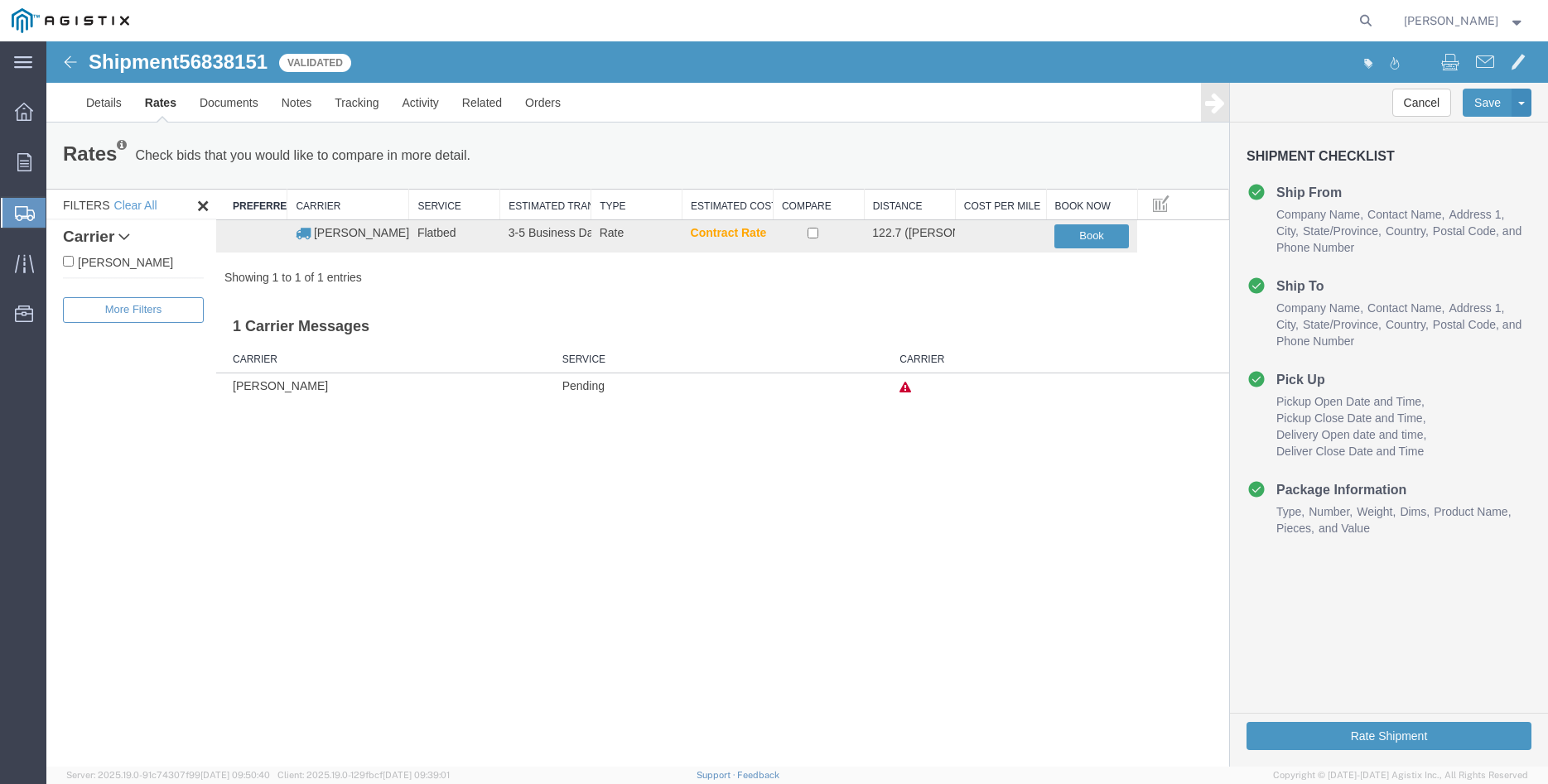
click at [107, 261] on label "C.H. Robinson" at bounding box center [133, 261] width 141 height 18
click at [74, 261] on input "C.H. Robinson" at bounding box center [68, 261] width 10 height 10
checkbox input "true"
click at [817, 233] on input "checkbox" at bounding box center [813, 233] width 10 height 10
checkbox input "true"
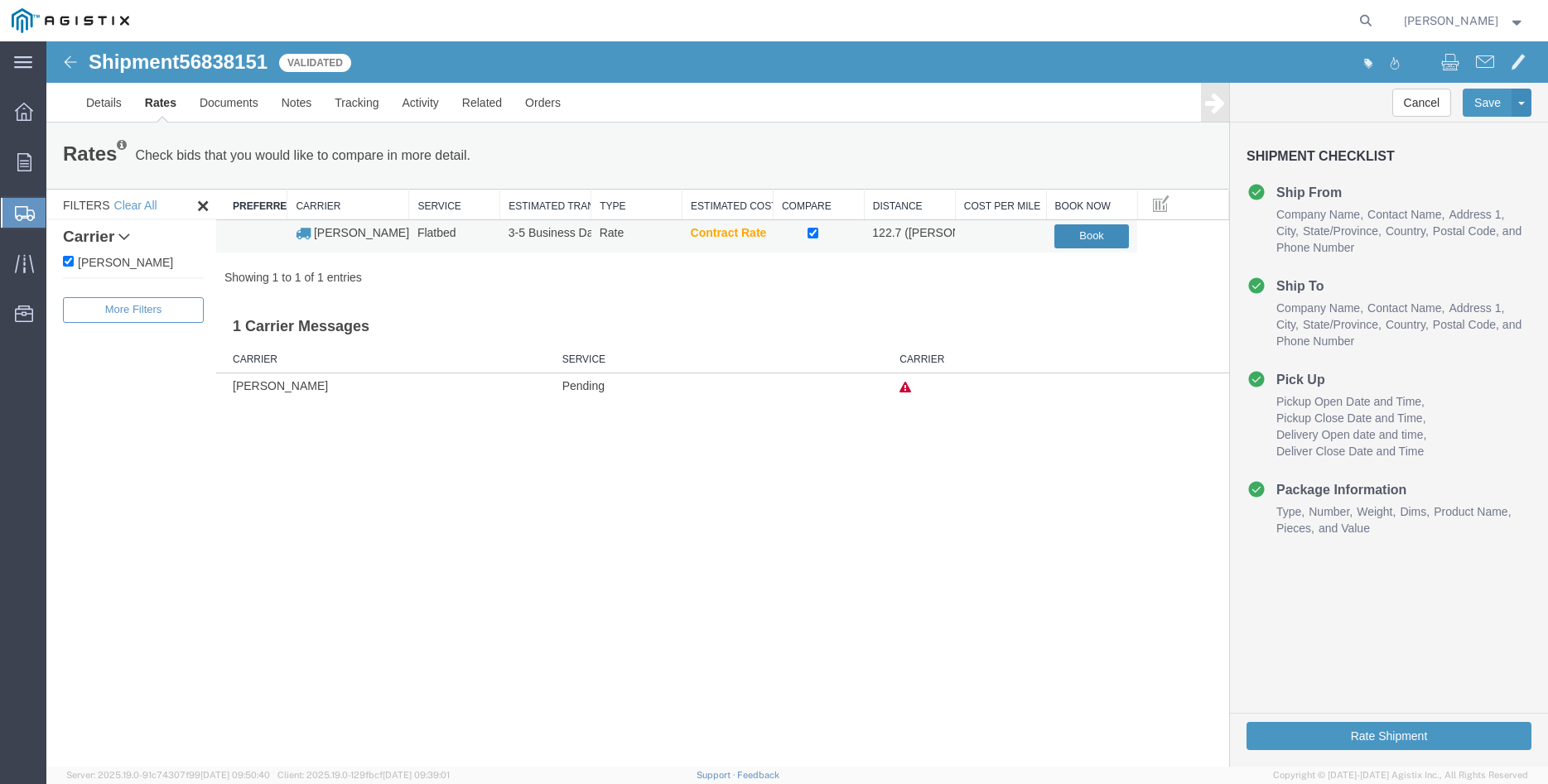
click at [1098, 236] on button "Book" at bounding box center [1091, 236] width 75 height 24
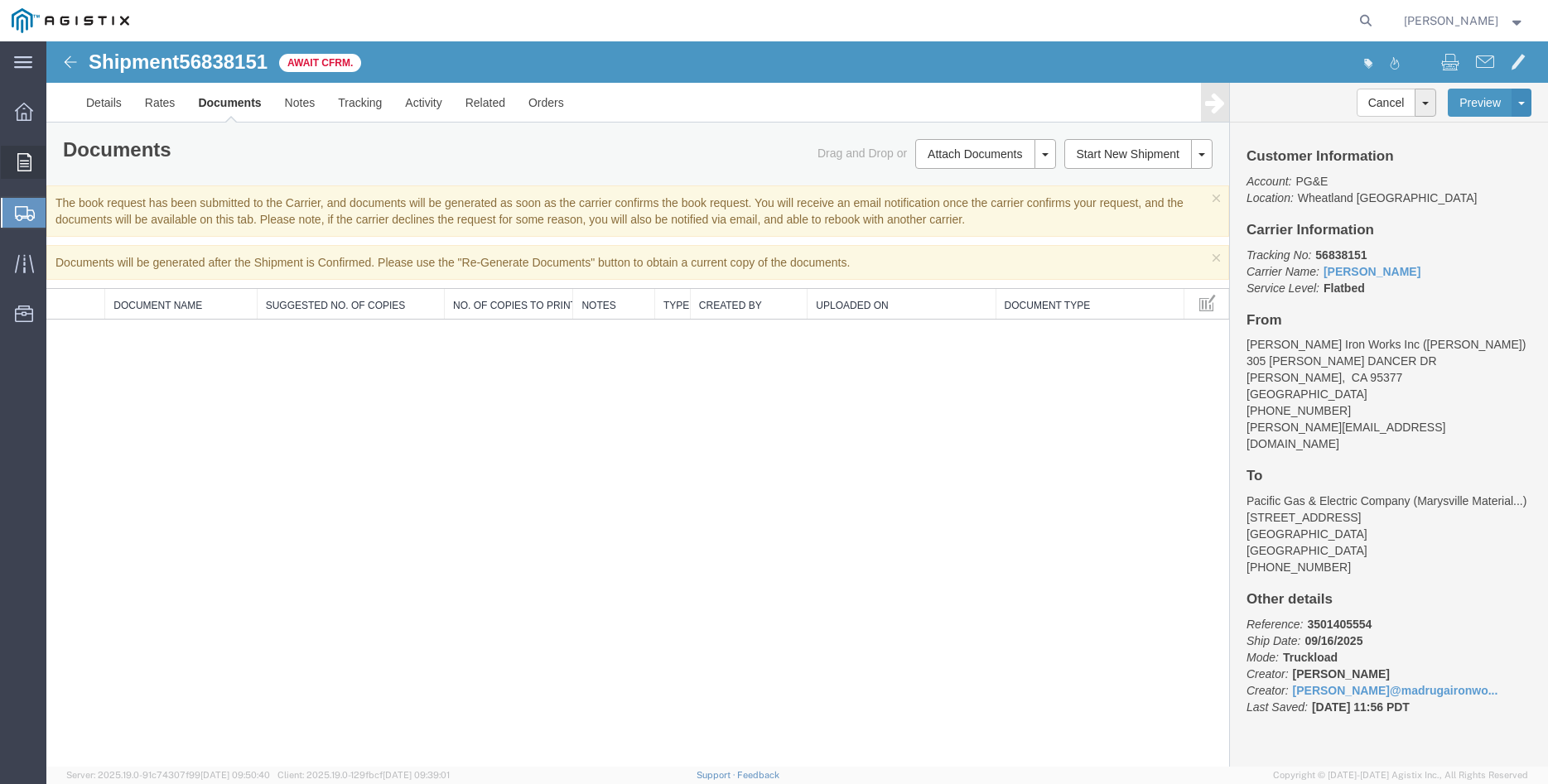
click at [25, 166] on icon at bounding box center [24, 162] width 14 height 18
